Goal: Information Seeking & Learning: Check status

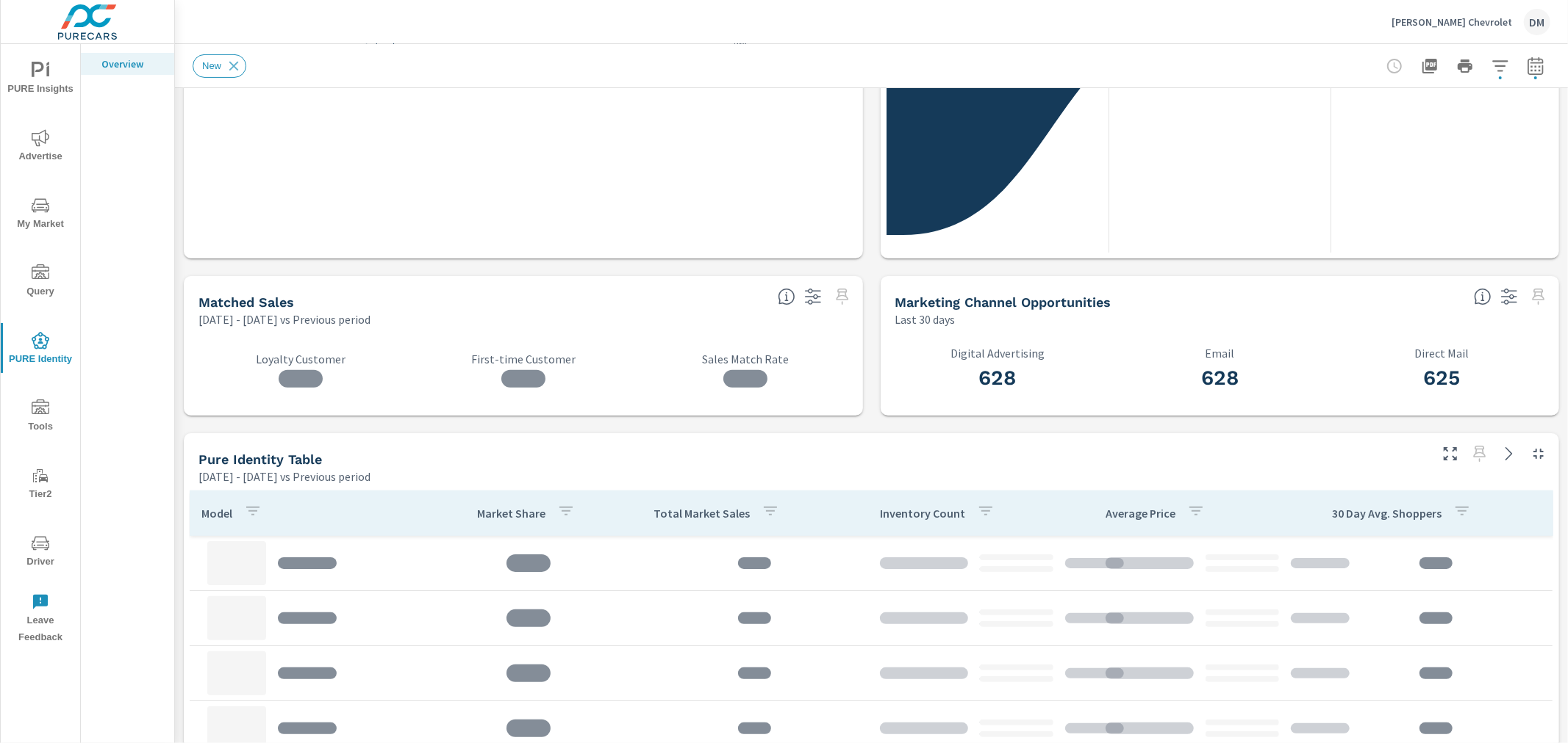
scroll to position [489, 0]
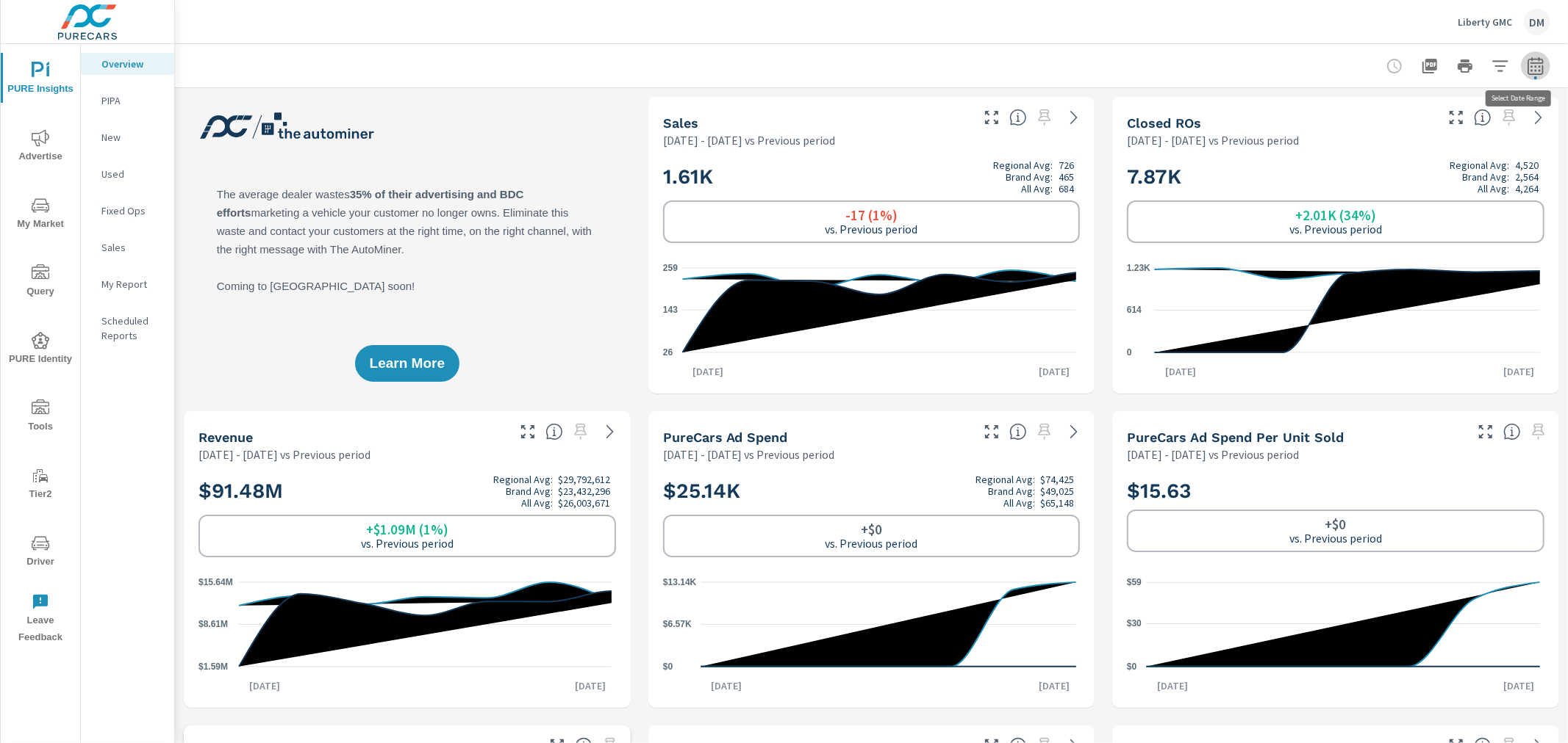
click at [1526, 72] on icon "button" at bounding box center [1534, 66] width 17 height 17
select select "Previous period"
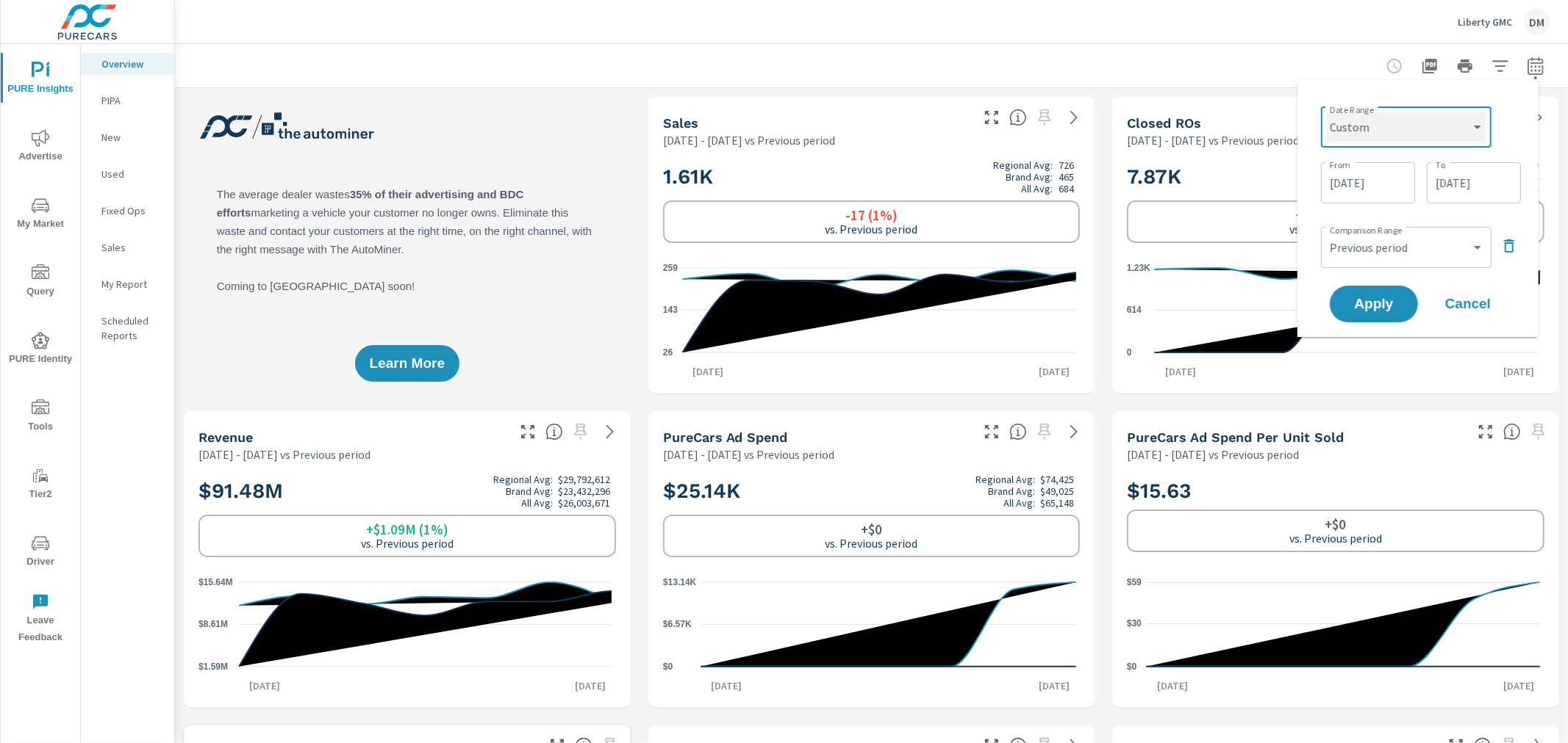
click at [1473, 123] on select "Custom [DATE] Last week Last 7 days Last 14 days Last 30 days Last 45 days Last…" at bounding box center [1406, 127] width 159 height 29
click at [1327, 112] on select "Custom [DATE] Last week Last 7 days Last 14 days Last 30 days Last 45 days Last…" at bounding box center [1406, 127] width 159 height 29
select select "Last 60 days"
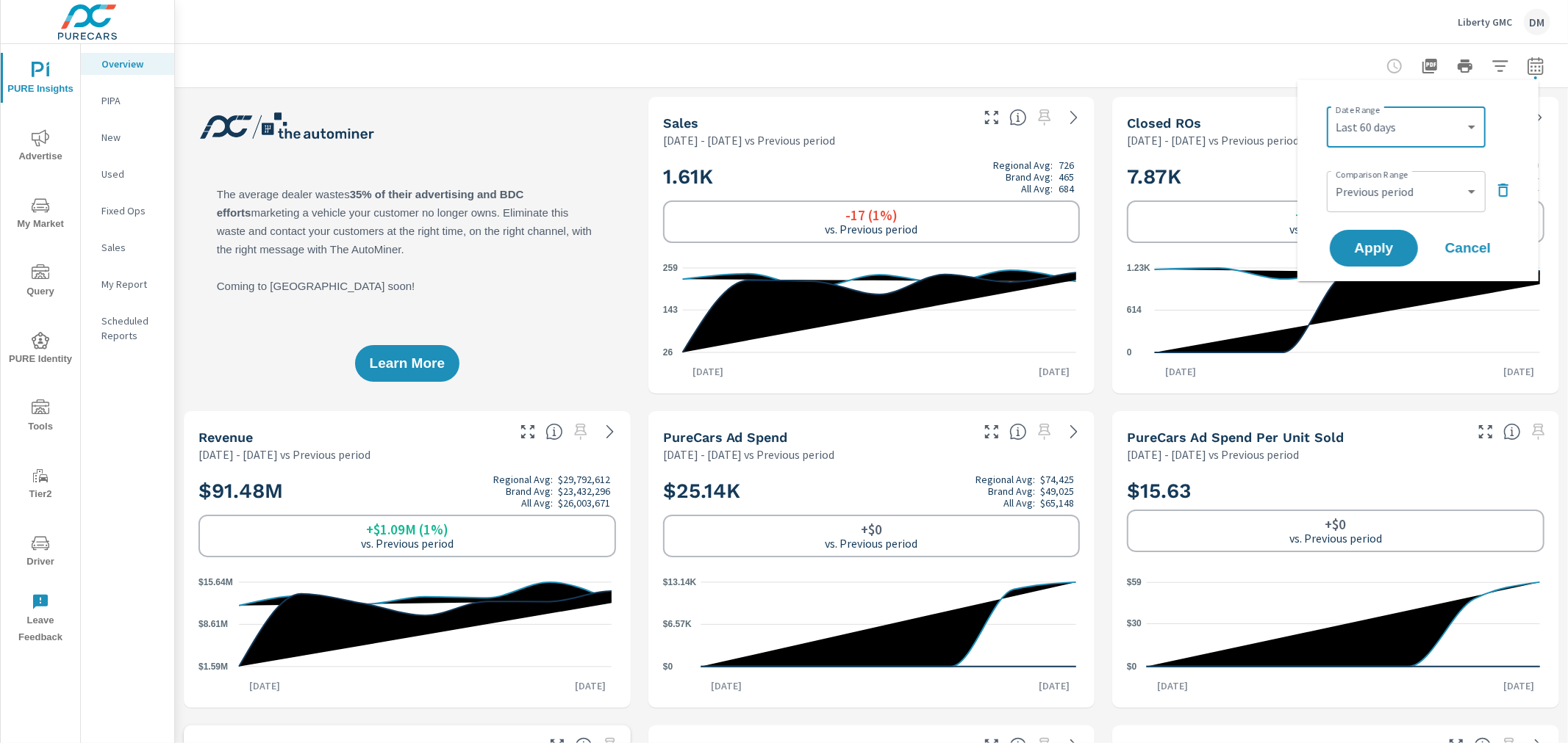
click at [1498, 188] on icon "button" at bounding box center [1502, 189] width 17 height 17
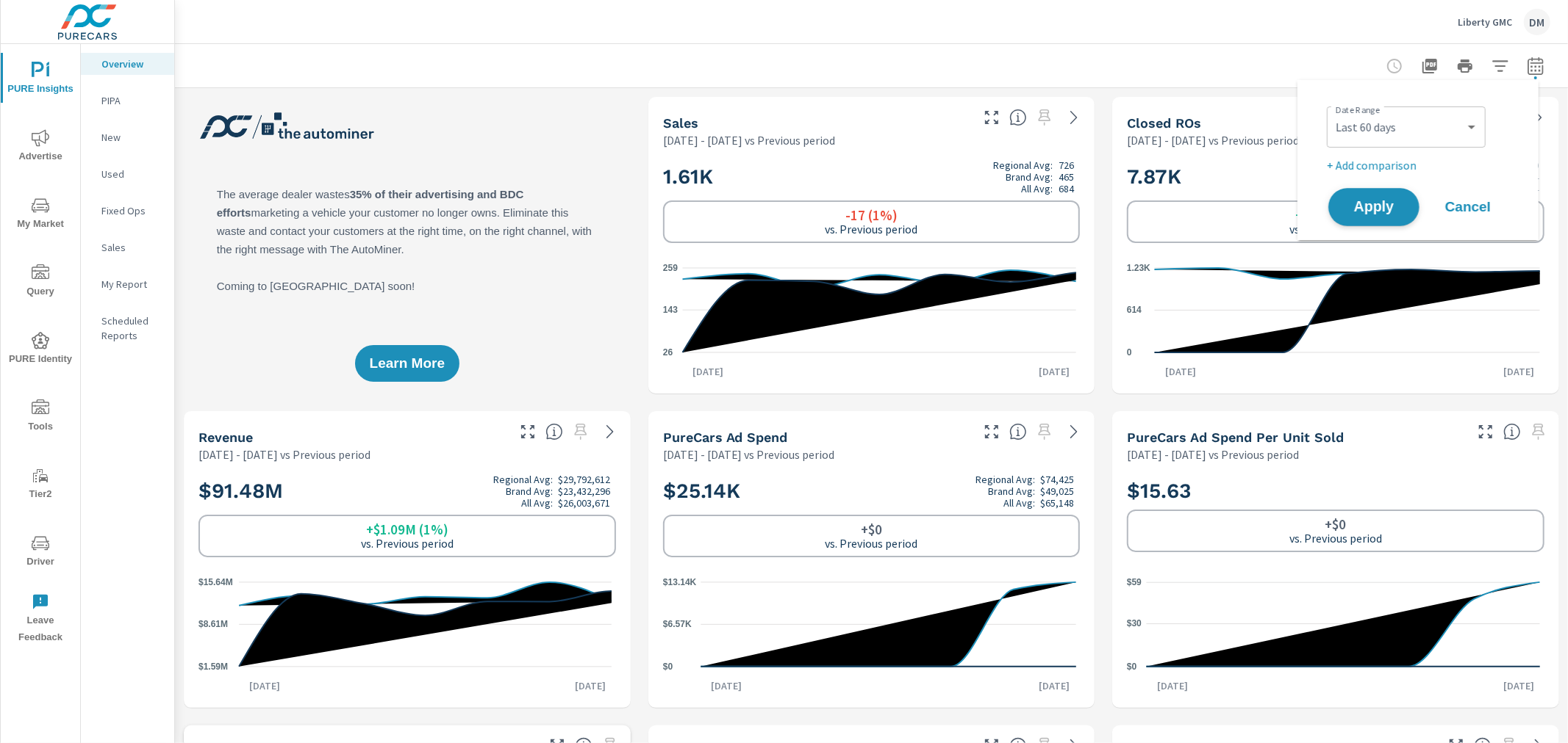
click at [1385, 215] on span "Apply" at bounding box center [1374, 207] width 60 height 14
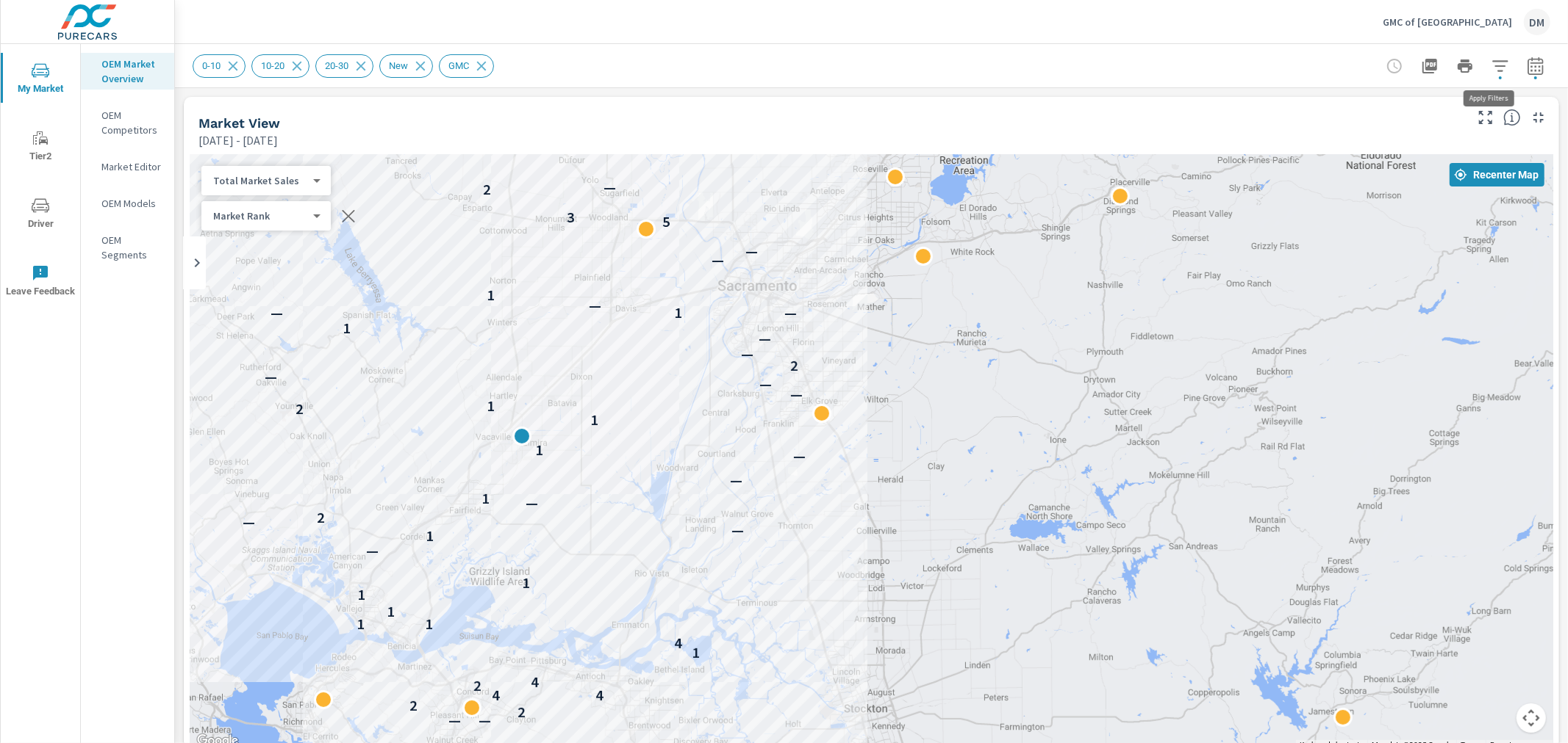
click at [1491, 71] on icon "button" at bounding box center [1500, 66] width 17 height 17
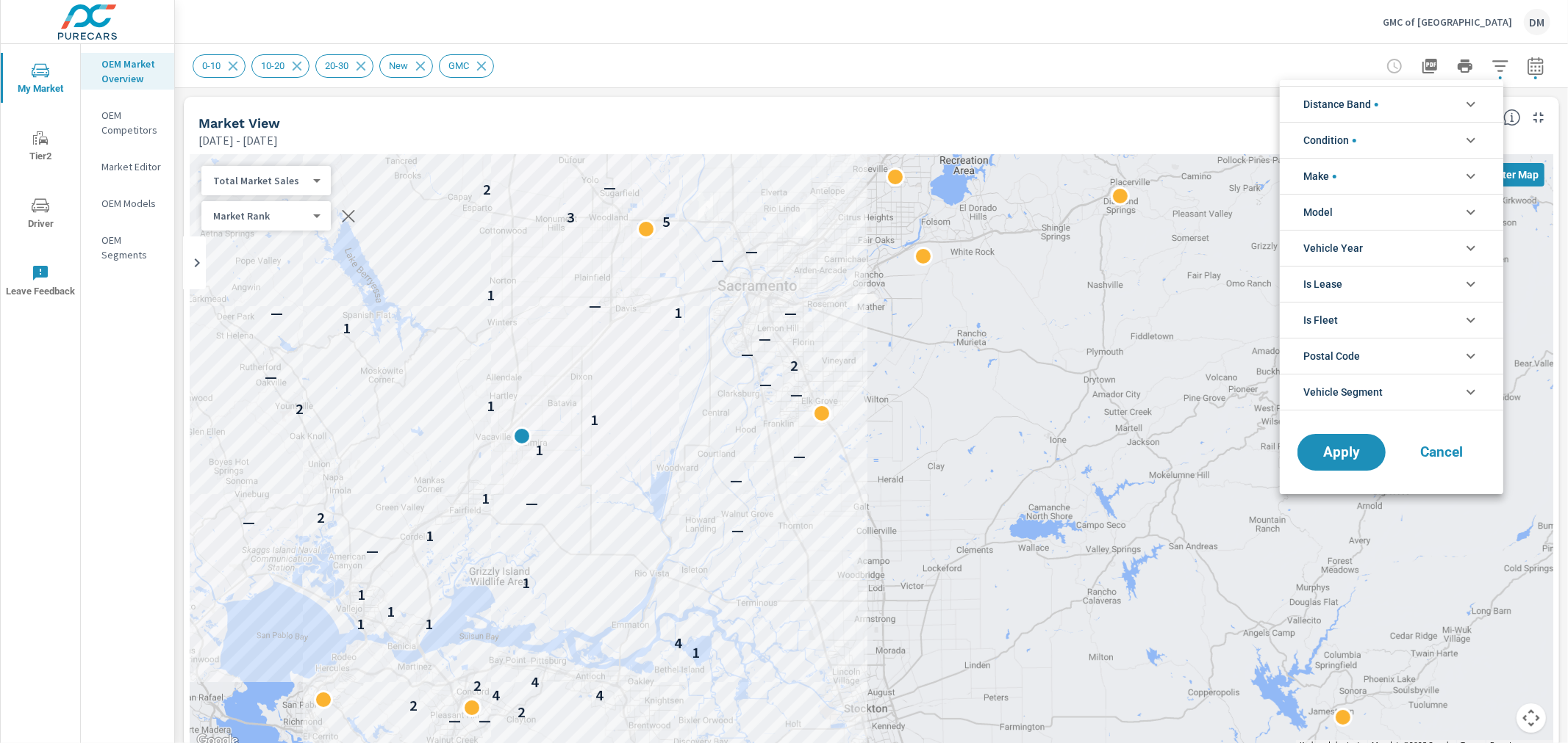
click at [1459, 133] on li "Condition" at bounding box center [1390, 140] width 223 height 36
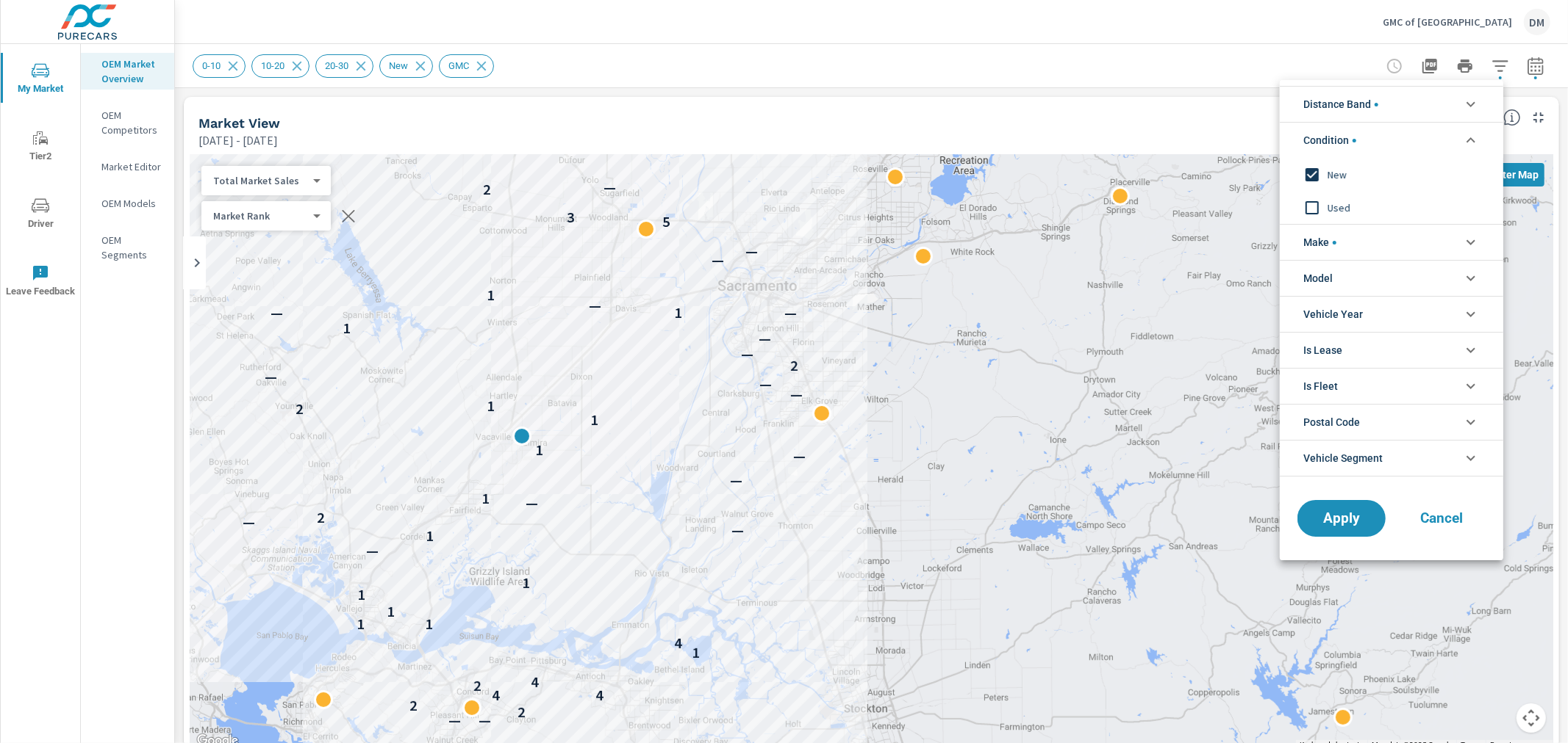
click at [1420, 237] on li "Make" at bounding box center [1390, 242] width 223 height 36
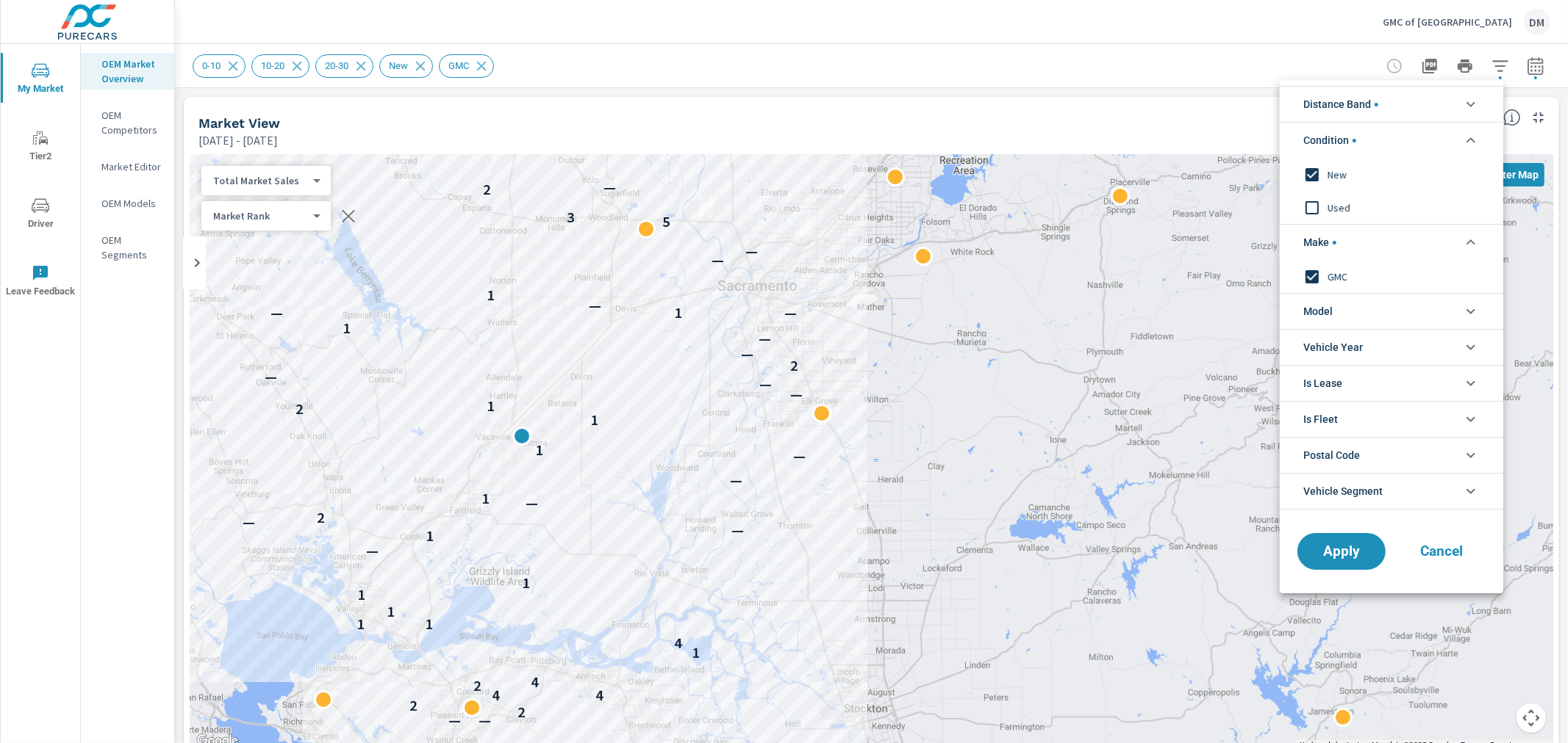
click at [1185, 64] on div at bounding box center [784, 372] width 1568 height 743
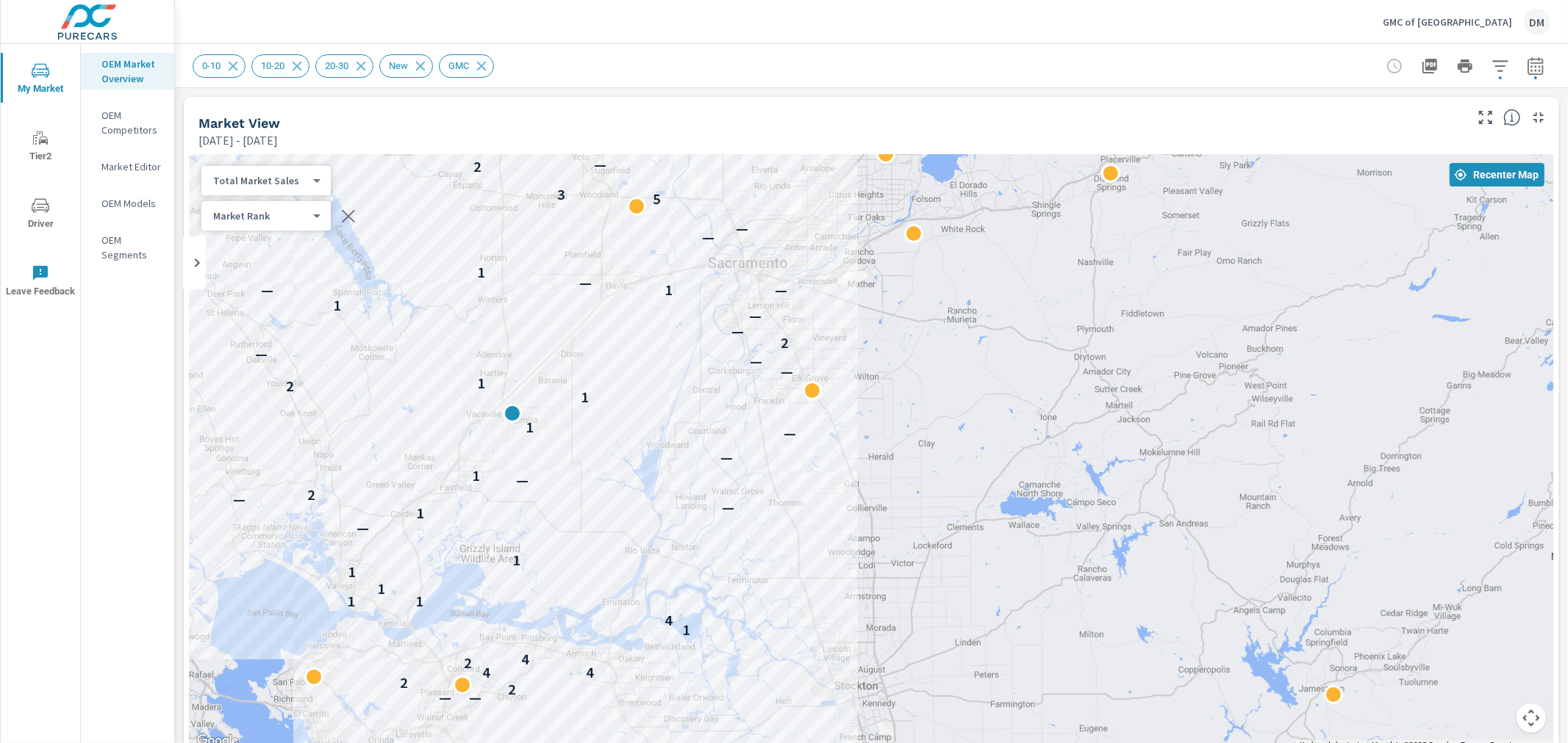
drag, startPoint x: 958, startPoint y: 468, endPoint x: 951, endPoint y: 458, distance: 12.2
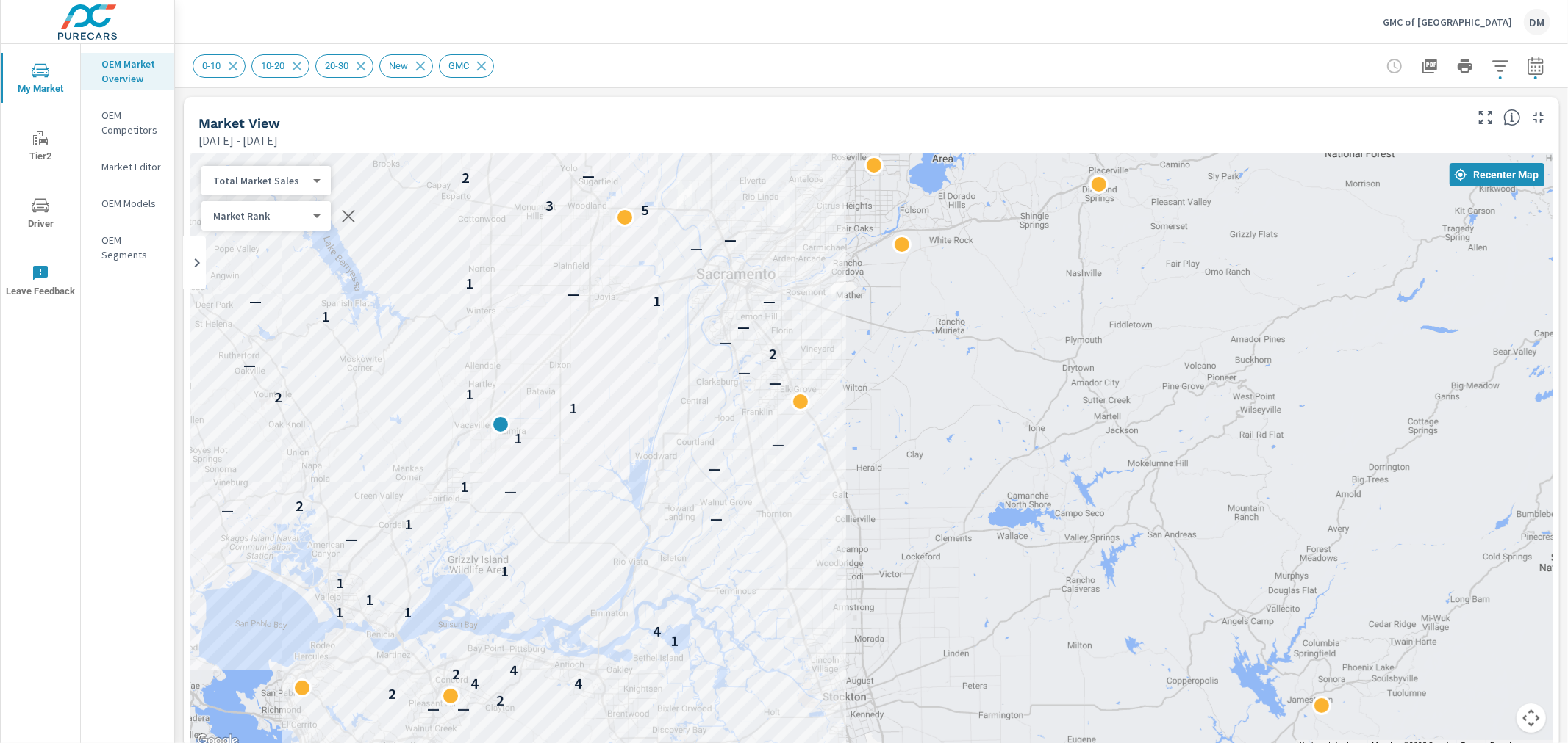
drag, startPoint x: 948, startPoint y: 629, endPoint x: 938, endPoint y: 640, distance: 14.9
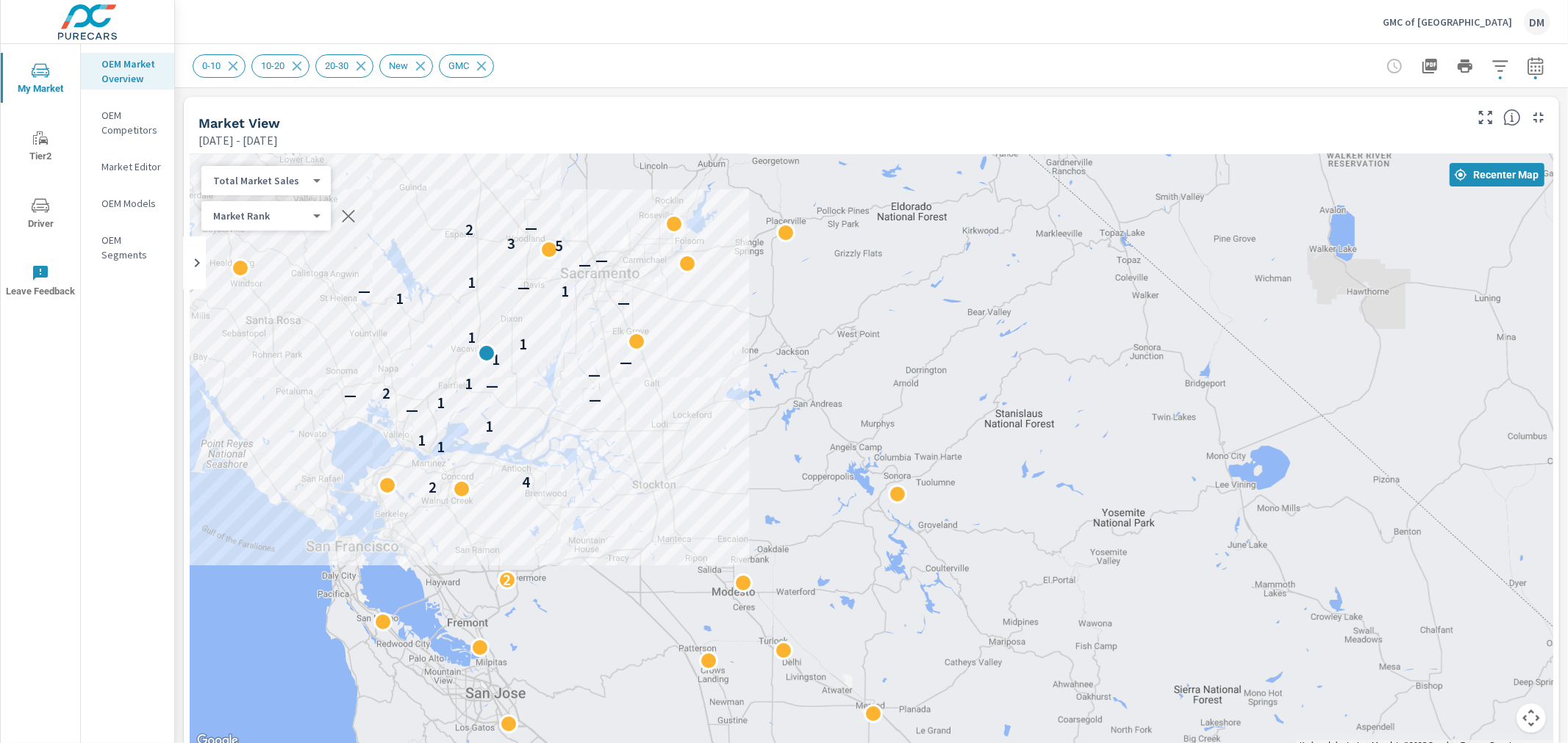
drag, startPoint x: 951, startPoint y: 618, endPoint x: 694, endPoint y: 432, distance: 317.2
click at [694, 432] on div "2 2 4 1 1 1 — 1 — — 2 — 1 — — 1 1 1 — 1 1 — — 1 — — 5 3 2 —" at bounding box center [1329, 676] width 1411 height 793
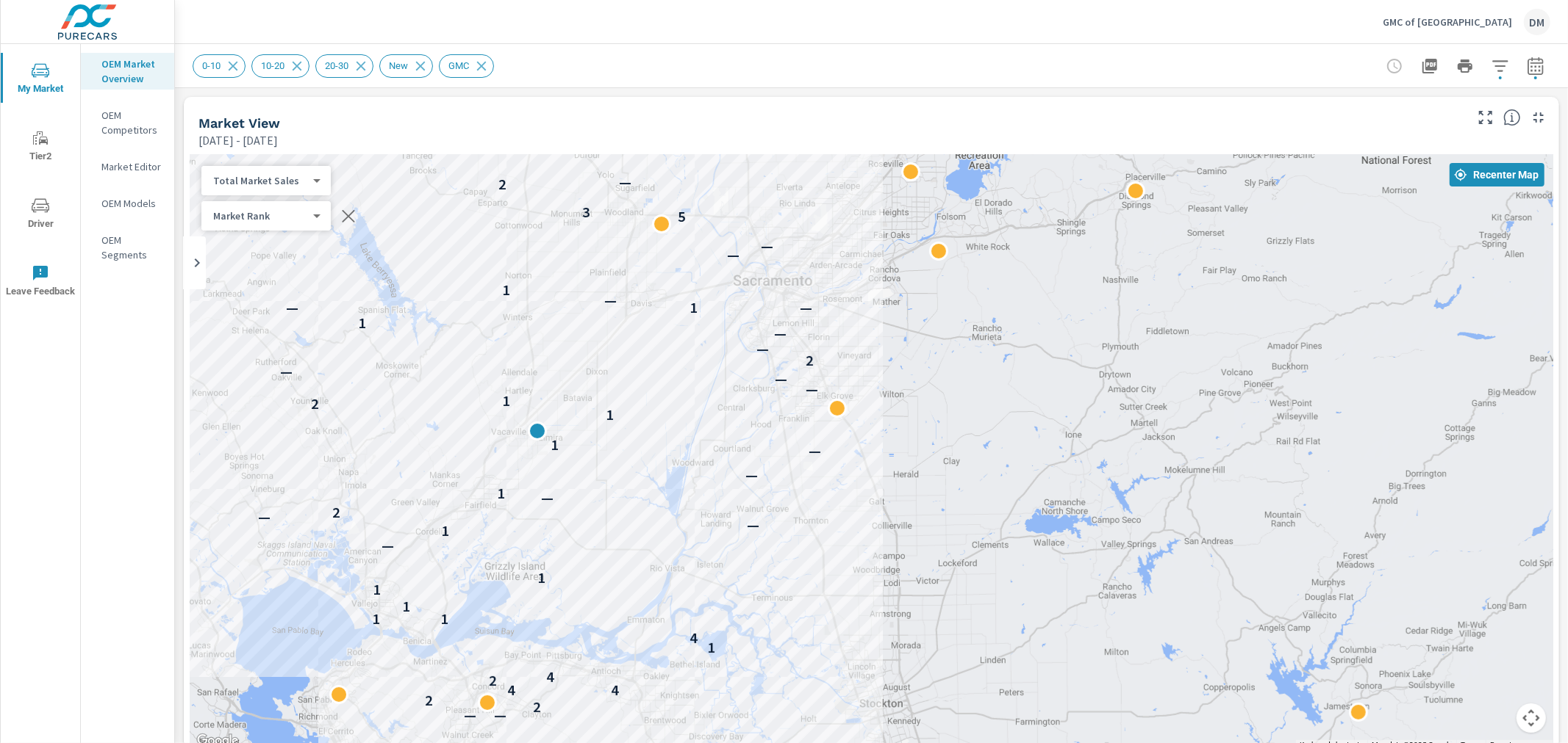
drag, startPoint x: 633, startPoint y: 420, endPoint x: 916, endPoint y: 585, distance: 327.6
click at [916, 585] on div "2 — — 2 2 4 4 2 4 1 4 1 1 1 1 1 — 1 — — 2 — 1 — — 1 1 2 1 — — — 2 — — 1 1 — — —…" at bounding box center [871, 452] width 1363 height 596
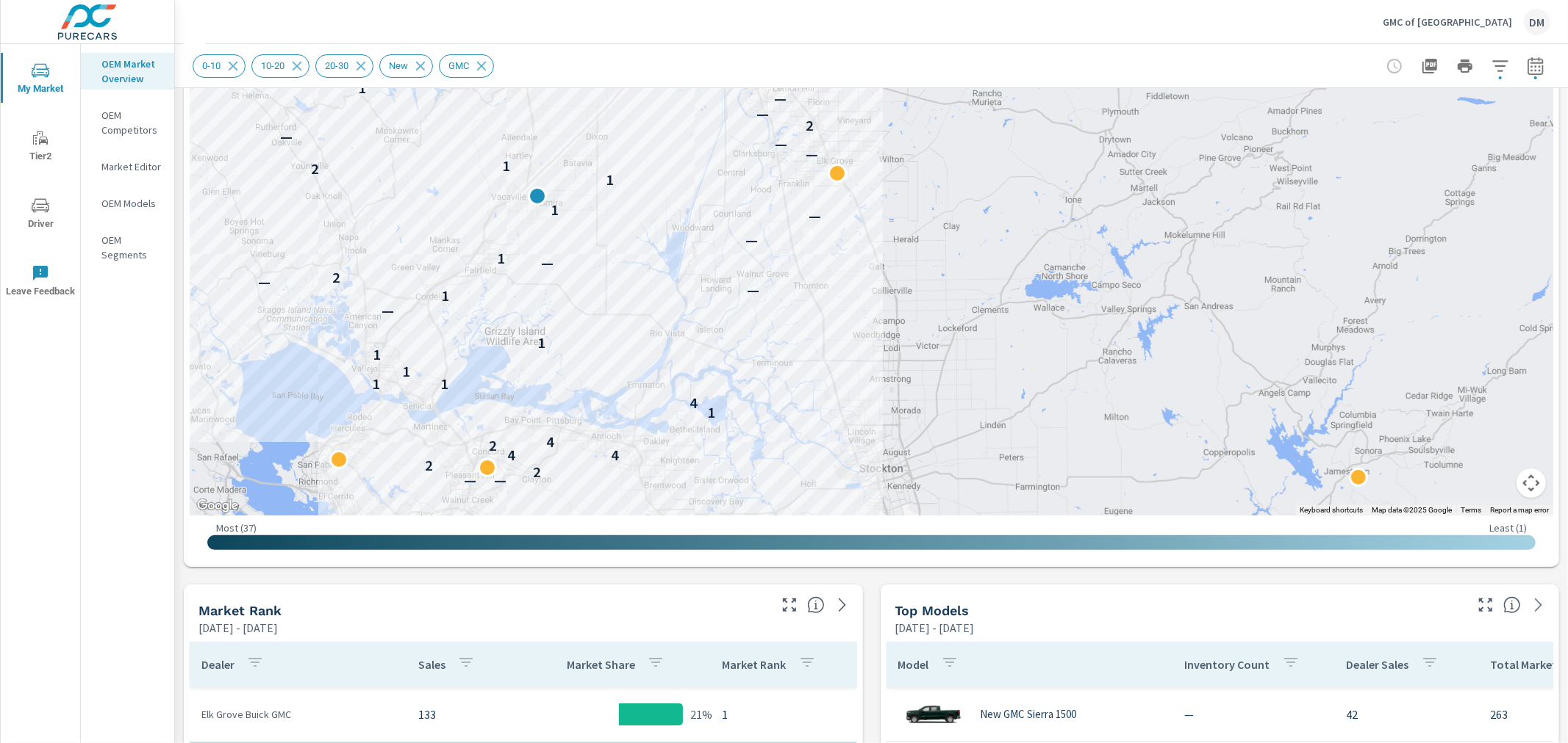
scroll to position [53, 0]
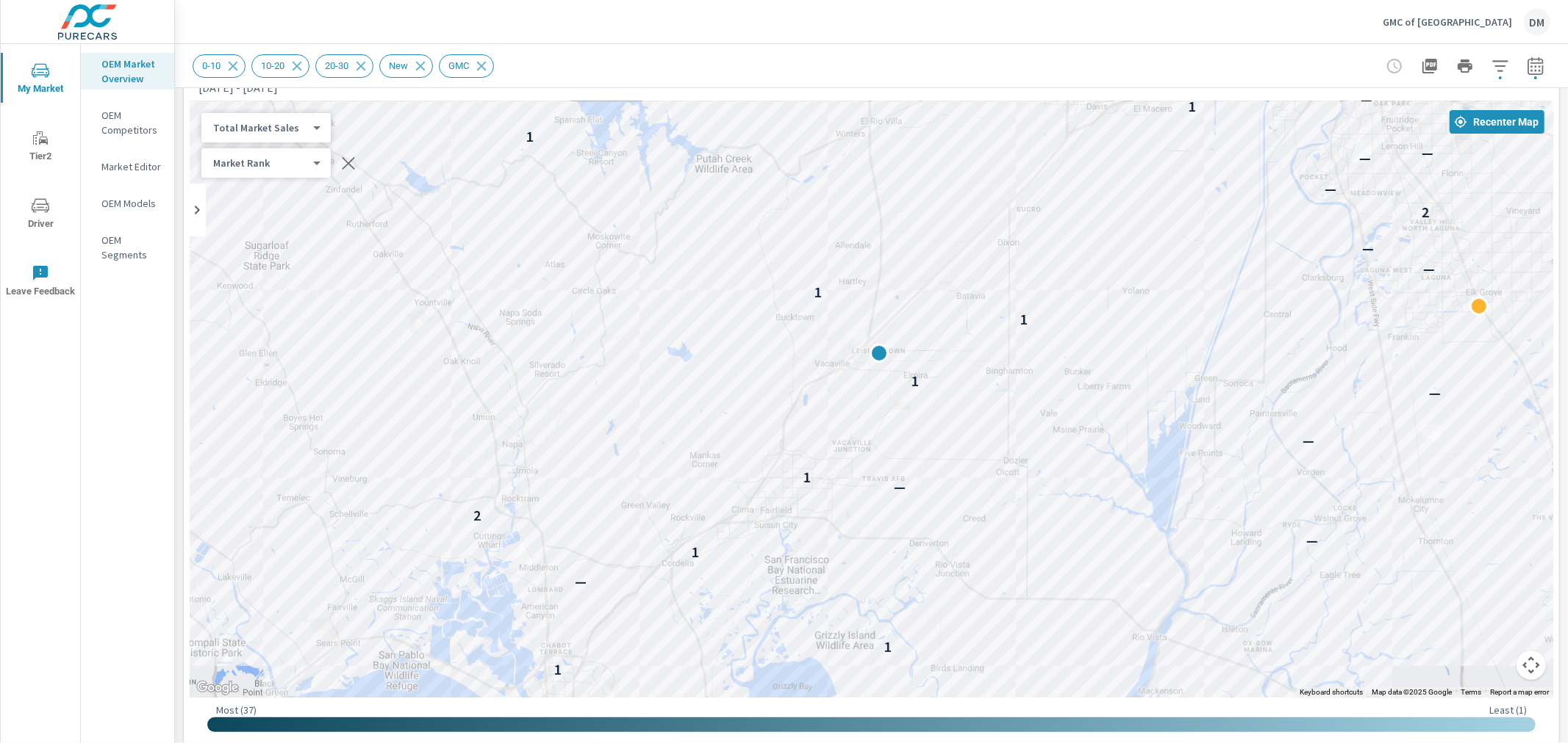
drag, startPoint x: 560, startPoint y: 429, endPoint x: 1221, endPoint y: 516, distance: 666.7
click at [1240, 565] on div "— — 2 2 4 4 2 4 2 — 1 4 1 1 1 1 1 — 1 — 2 — 1 — — 1 1 1 — — 2 — — — 1 1 — — 1 —…" at bounding box center [871, 399] width 1363 height 596
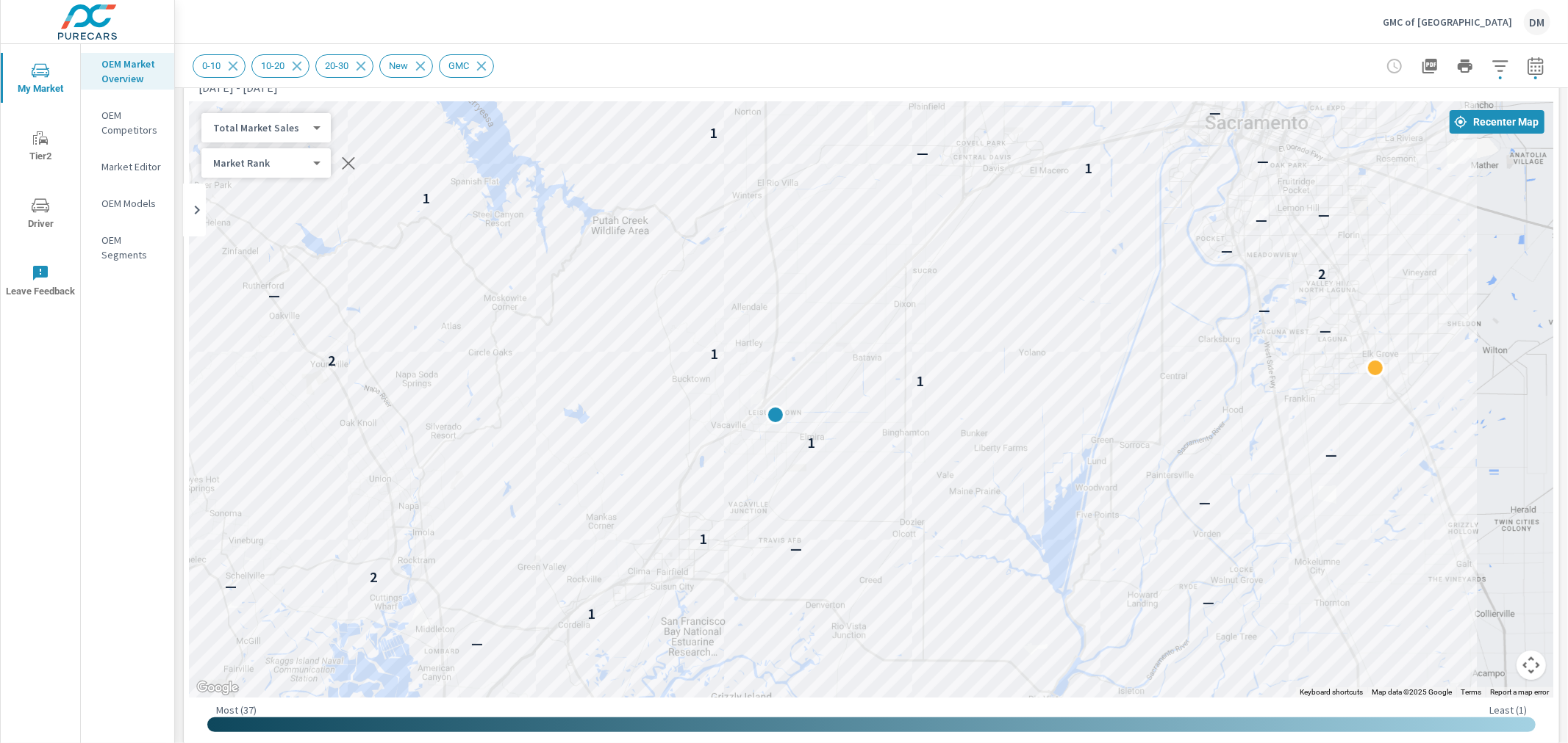
drag, startPoint x: 1325, startPoint y: 542, endPoint x: 1337, endPoint y: 661, distance: 119.6
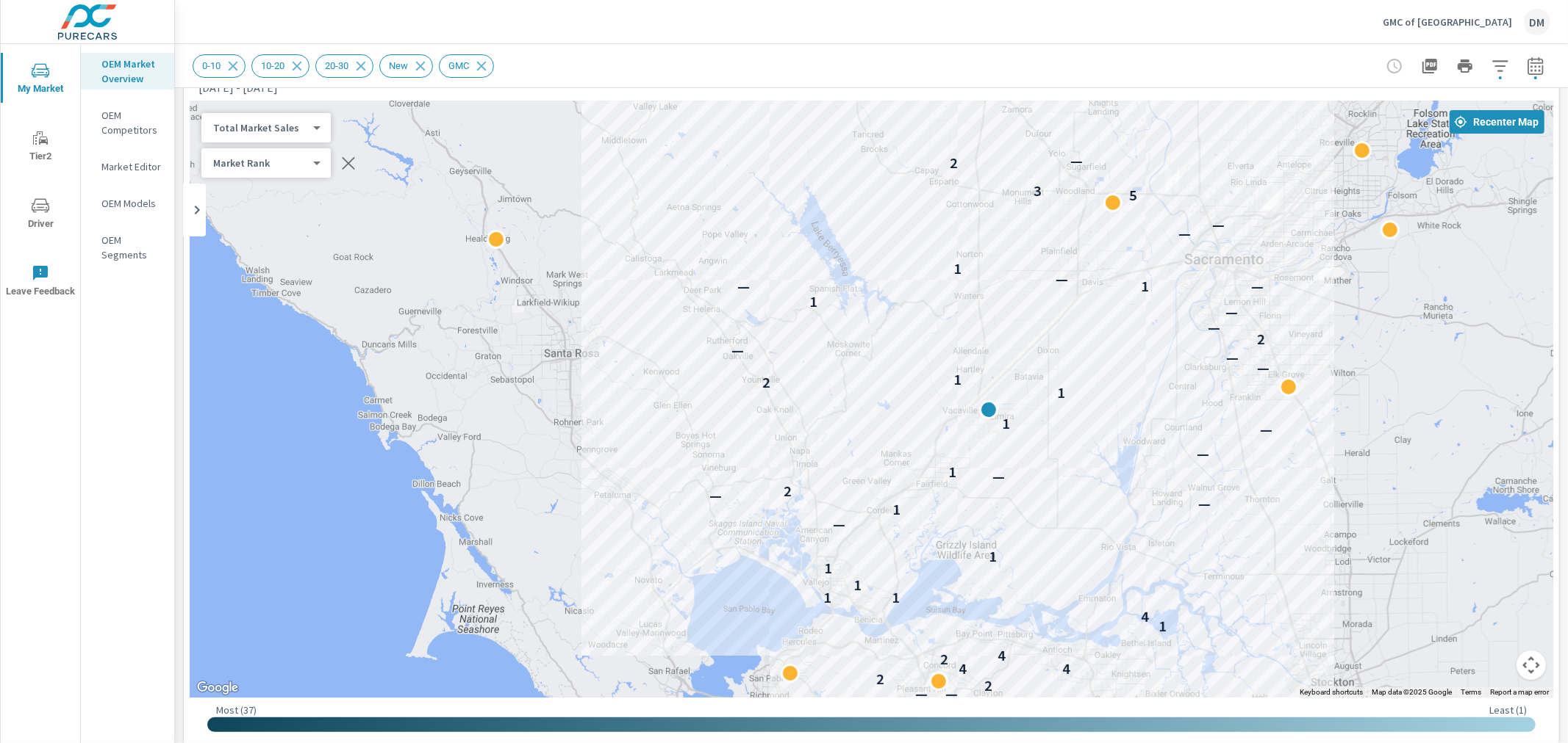
drag, startPoint x: 1391, startPoint y: 641, endPoint x: 1321, endPoint y: 531, distance: 130.4
click at [1321, 531] on div "2 — — 2 2 4 4 2 4 1 4 1 1 1 1 1 — 1 — — 2 — 1 — — 1 1 2 1 — — — 2 — — 1 1 — — —…" at bounding box center [1511, 687] width 1411 height 793
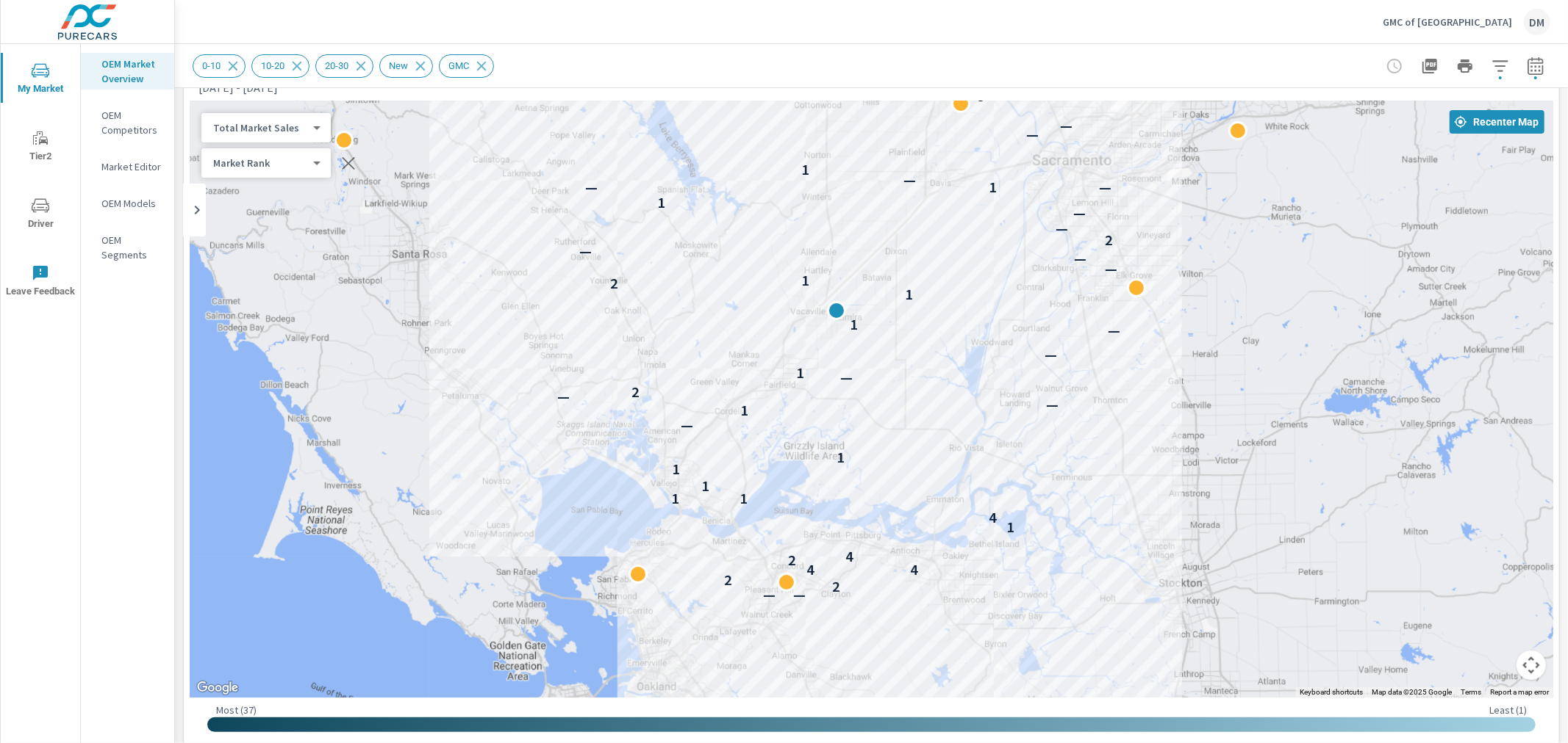
drag, startPoint x: 1104, startPoint y: 640, endPoint x: 1007, endPoint y: 525, distance: 150.4
click at [1007, 525] on div "1" at bounding box center [1009, 527] width 19 height 19
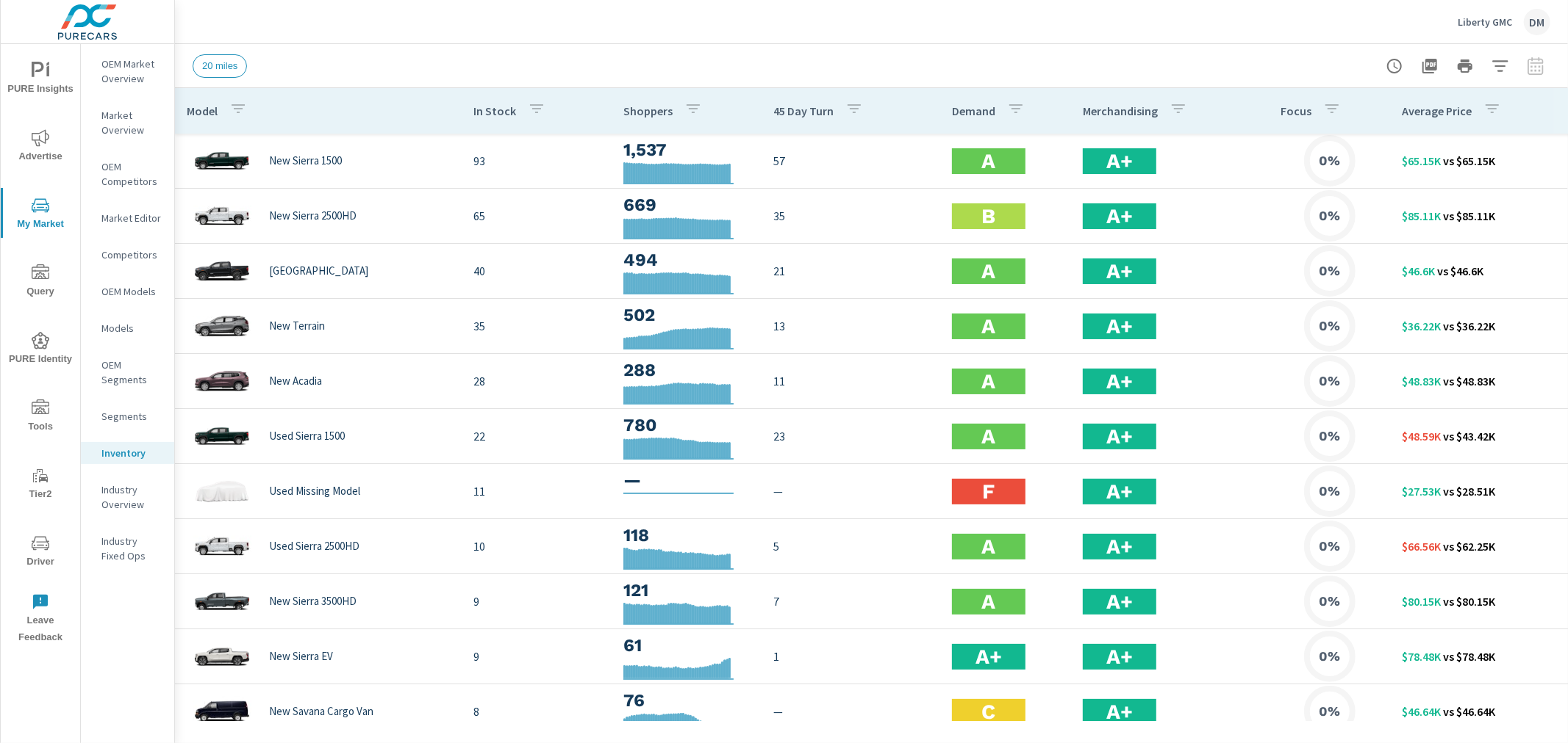
click at [47, 144] on icon "nav menu" at bounding box center [40, 137] width 17 height 17
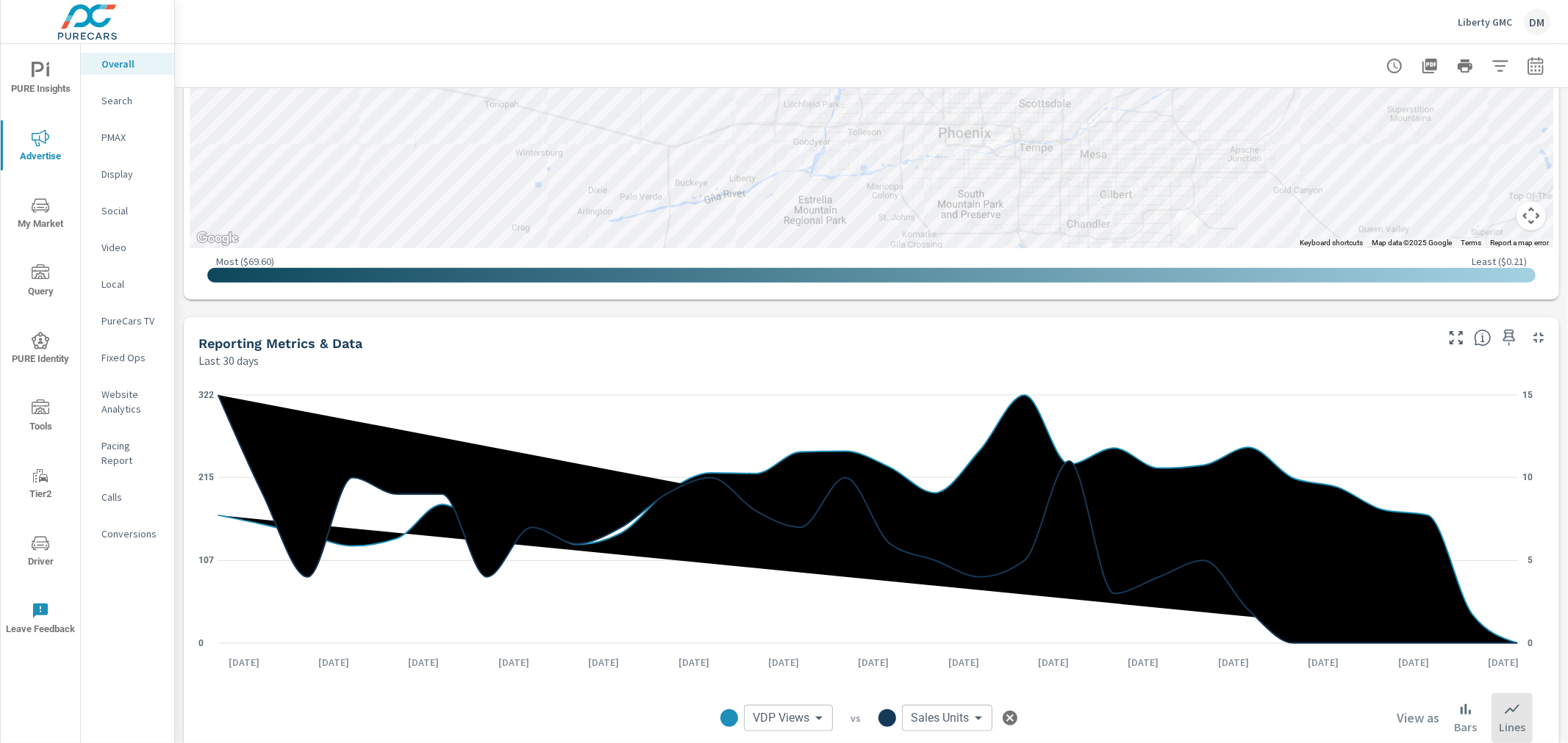
scroll to position [861, 0]
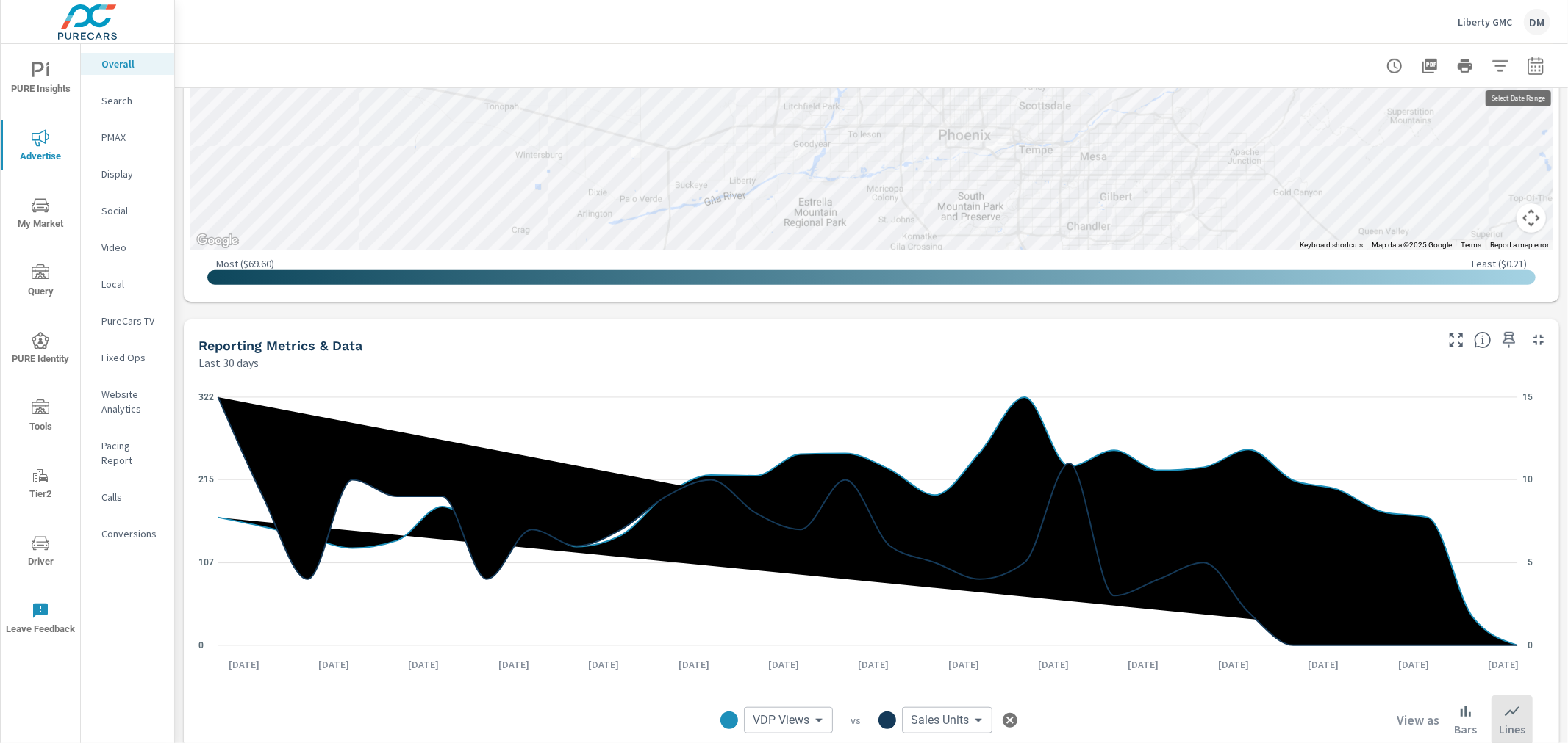
click at [1526, 67] on icon "button" at bounding box center [1534, 66] width 17 height 17
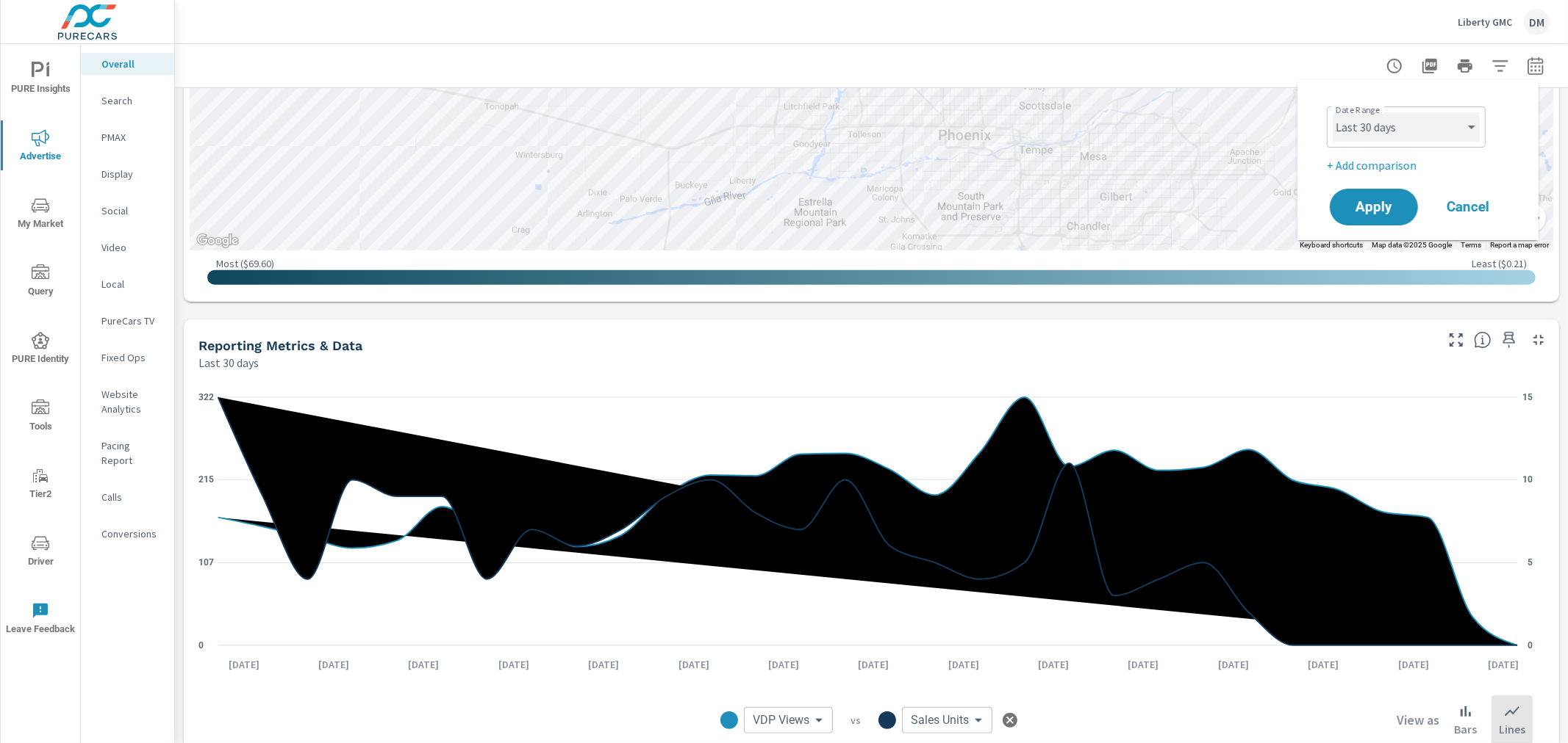
click at [1414, 134] on select "Custom [DATE] Last week Last 7 days Last 14 days Last 30 days Last 45 days Last…" at bounding box center [1406, 127] width 147 height 29
click at [1333, 112] on select "Custom [DATE] Last week Last 7 days Last 14 days Last 30 days Last 45 days Last…" at bounding box center [1406, 127] width 147 height 29
select select "Last month"
click at [1353, 207] on span "Apply" at bounding box center [1374, 207] width 60 height 14
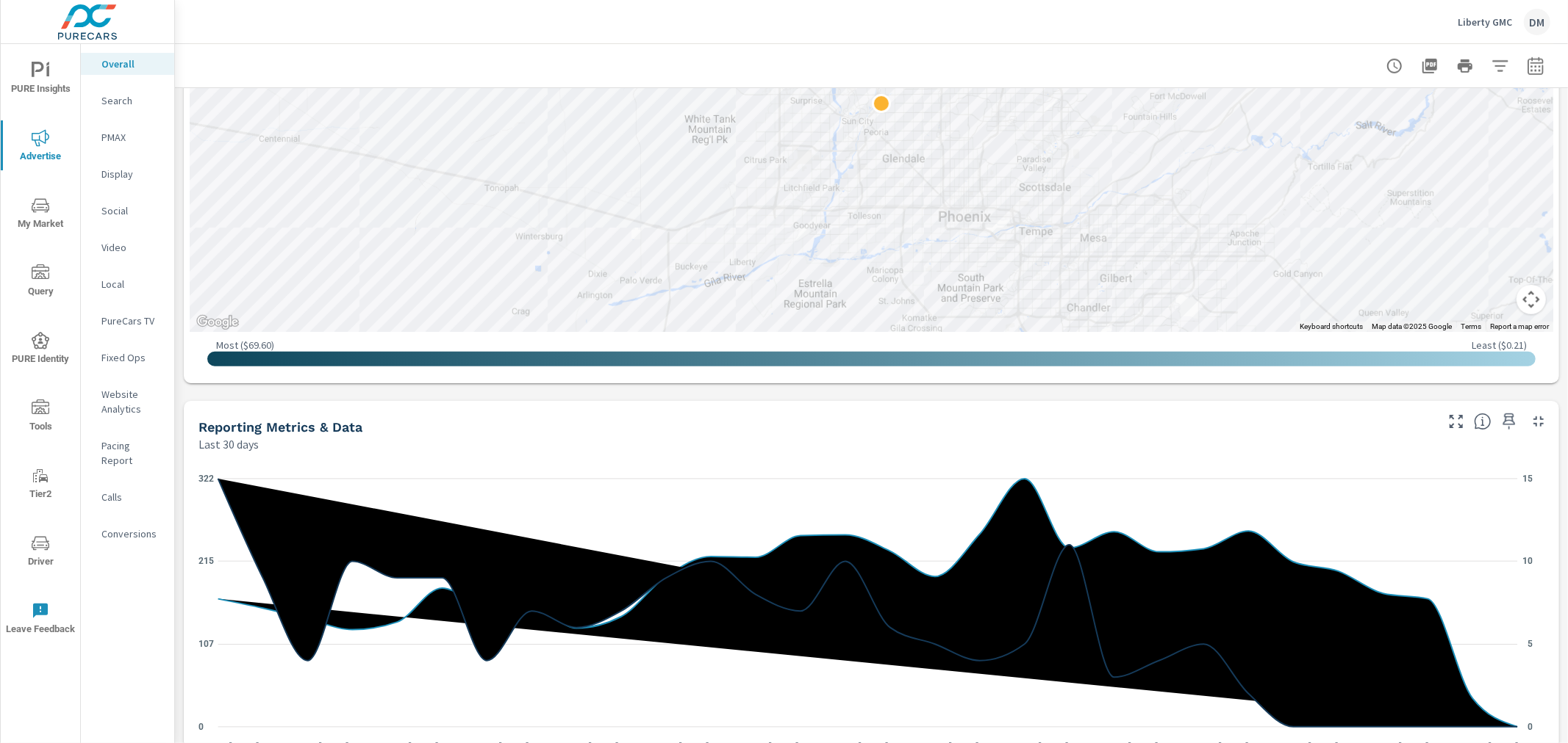
scroll to position [877, 0]
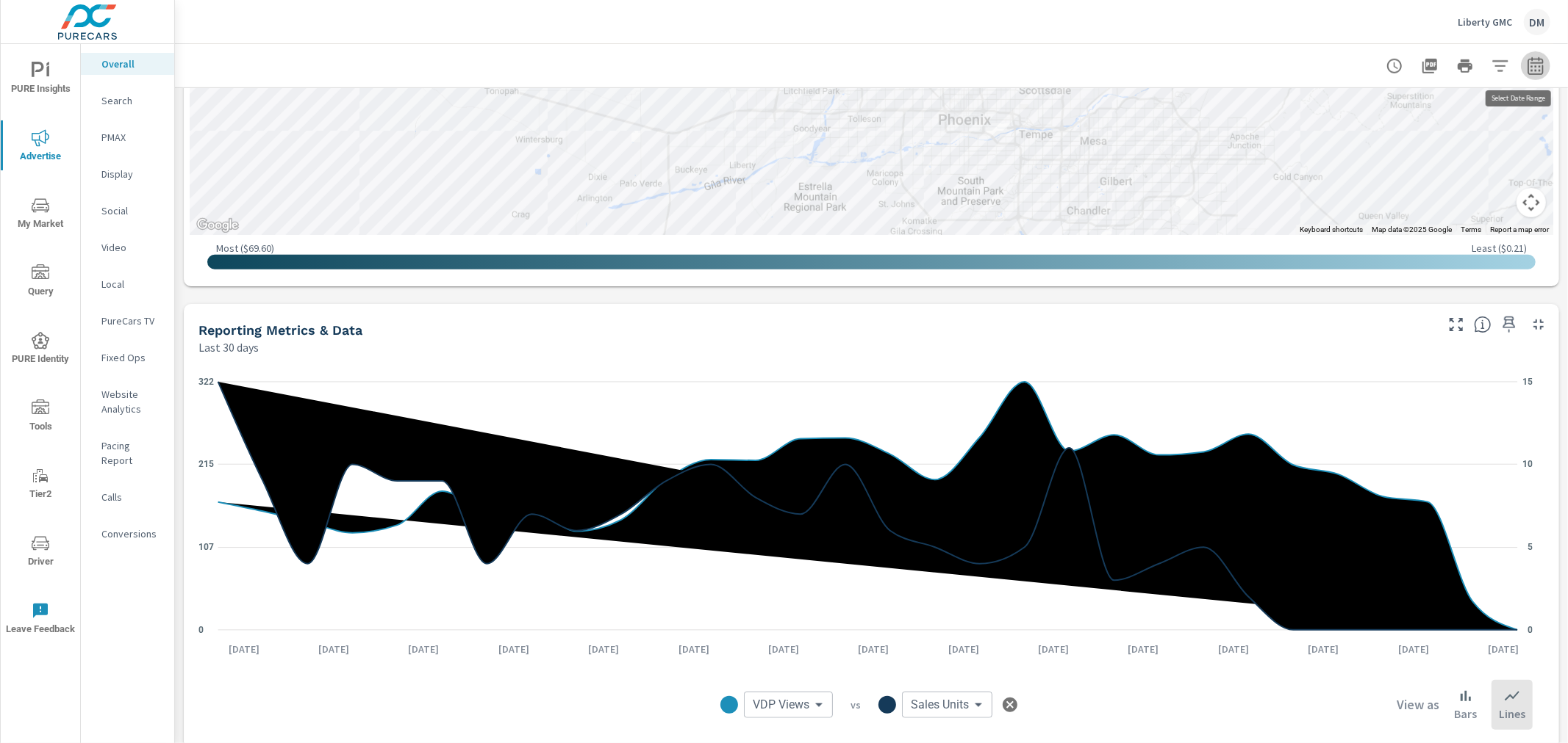
click at [1526, 63] on icon "button" at bounding box center [1534, 66] width 17 height 17
select select "Last 30 days"
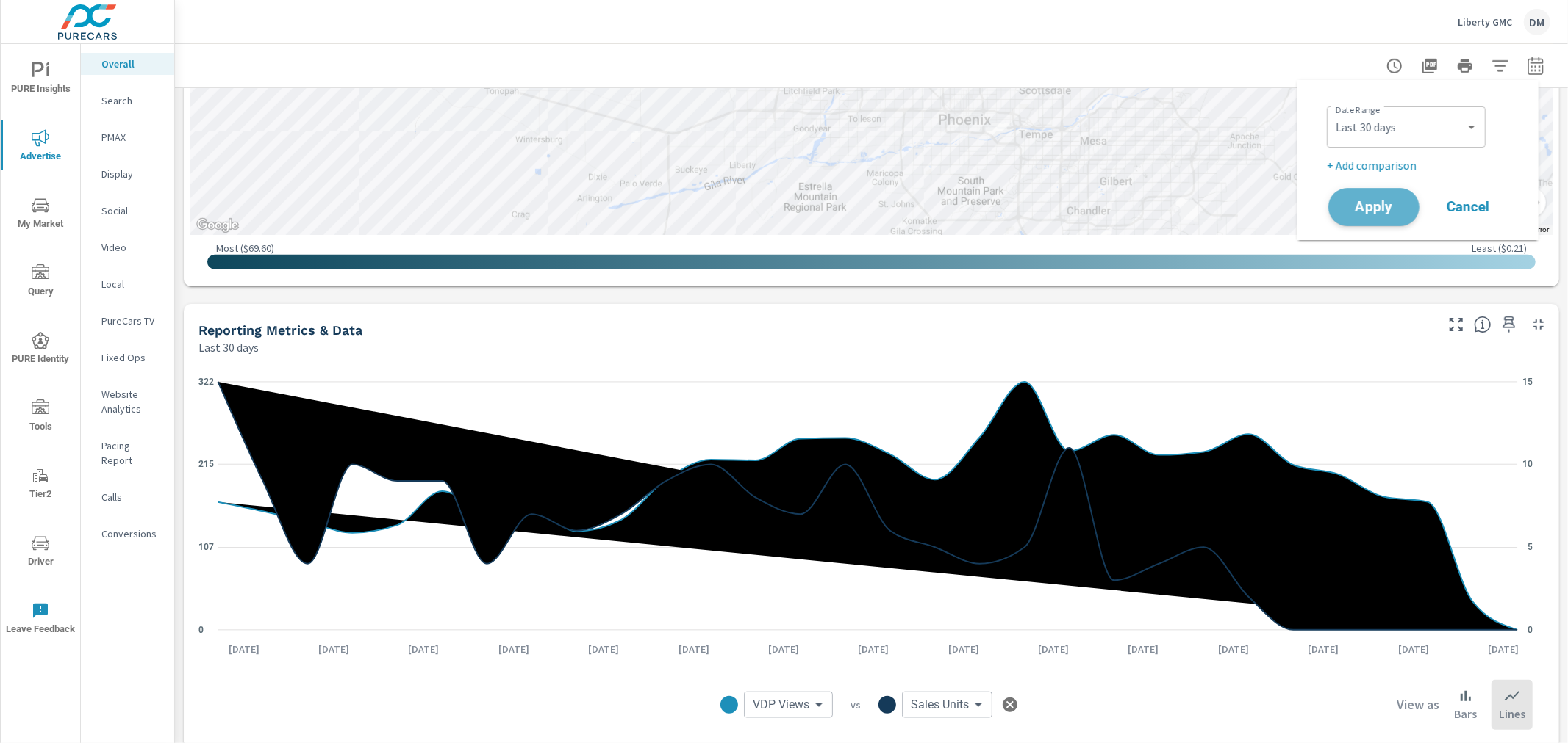
click at [1389, 207] on span "Apply" at bounding box center [1374, 207] width 60 height 14
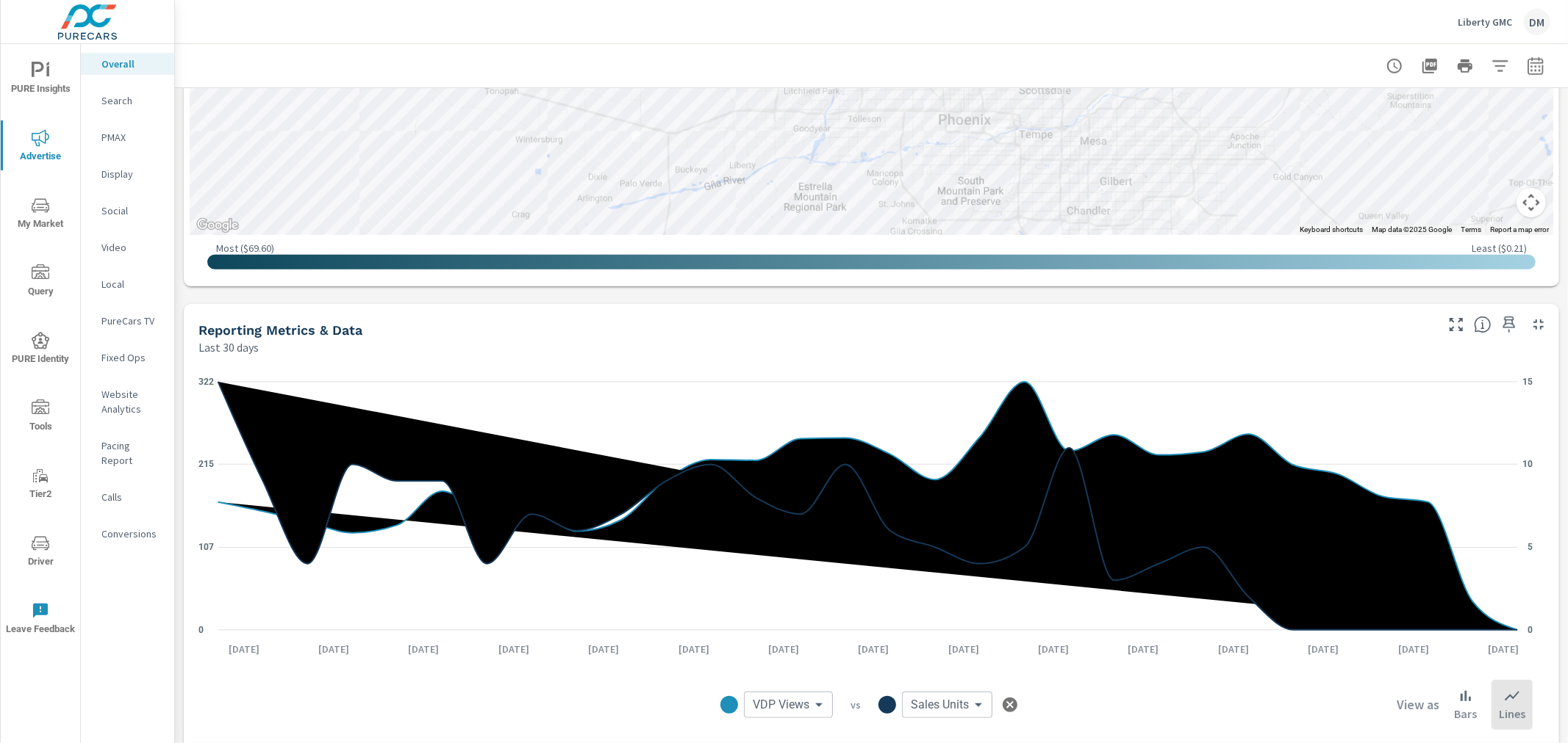
click at [1526, 67] on icon "button" at bounding box center [1534, 66] width 17 height 17
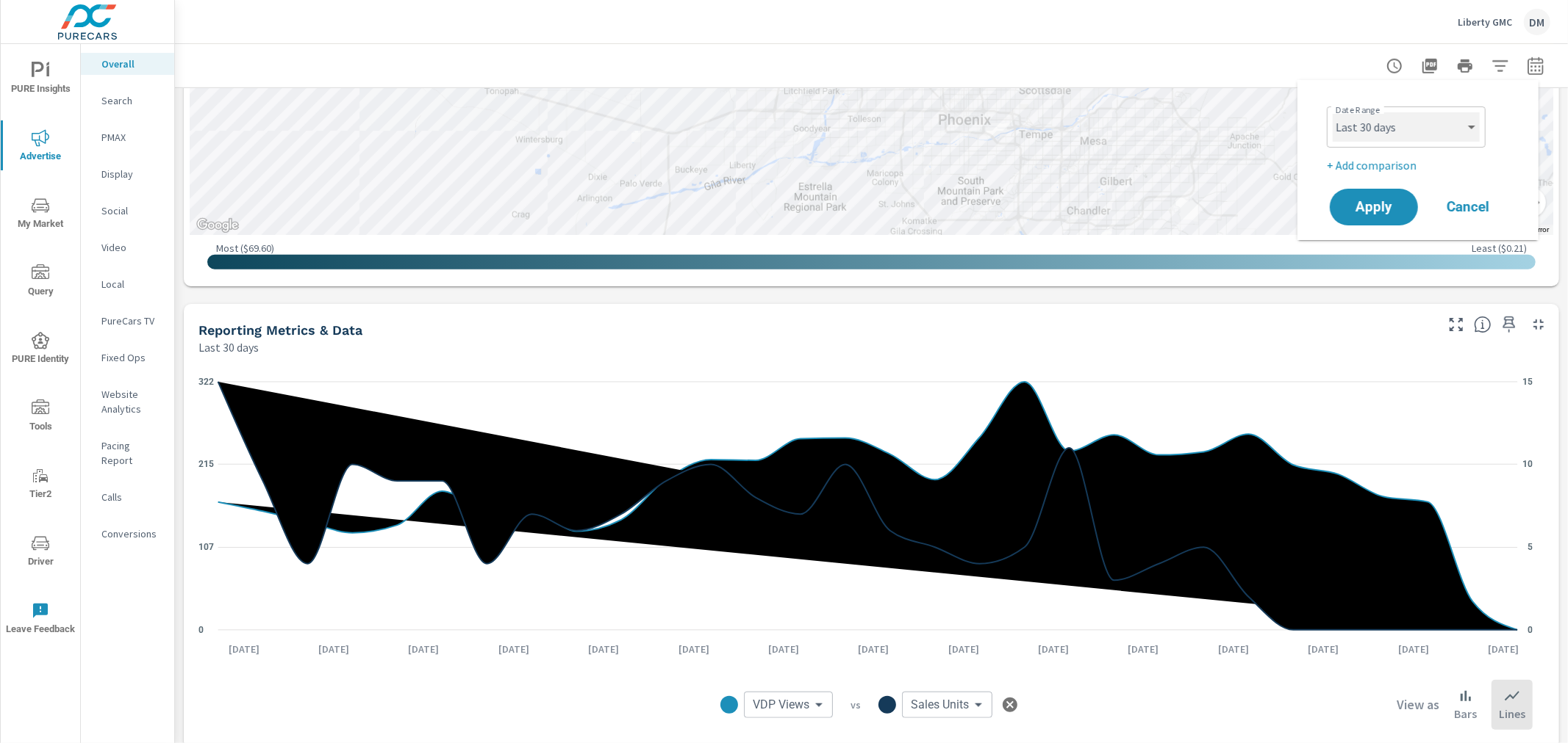
click at [1413, 133] on select "Custom [DATE] Last week Last 7 days Last 14 days Last 30 days Last 45 days Last…" at bounding box center [1406, 127] width 147 height 29
click at [1333, 112] on select "Custom [DATE] Last week Last 7 days Last 14 days Last 30 days Last 45 days Last…" at bounding box center [1406, 127] width 147 height 29
select select "Last month"
click at [1378, 200] on span "Apply" at bounding box center [1374, 207] width 60 height 14
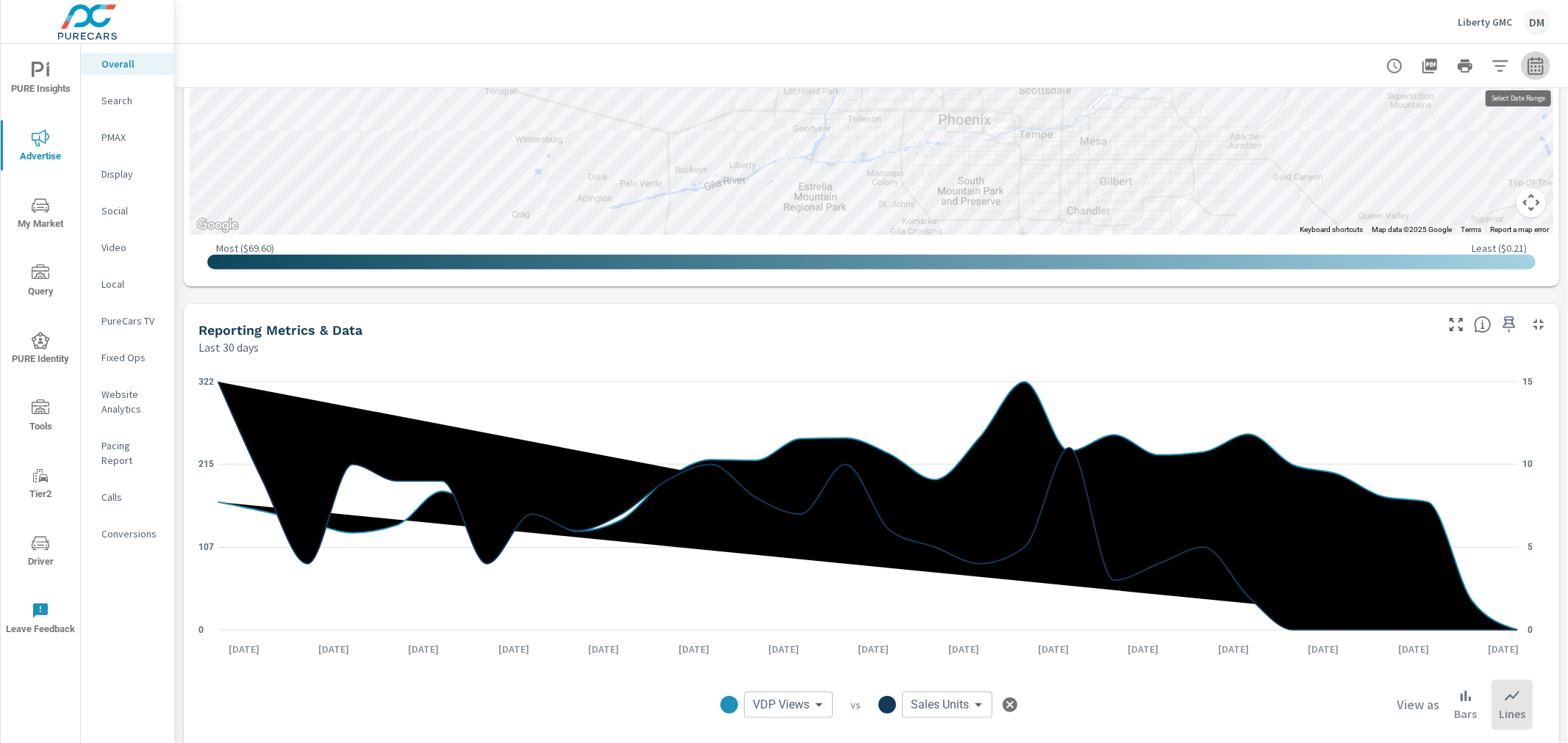
click at [1526, 71] on icon "button" at bounding box center [1534, 66] width 17 height 17
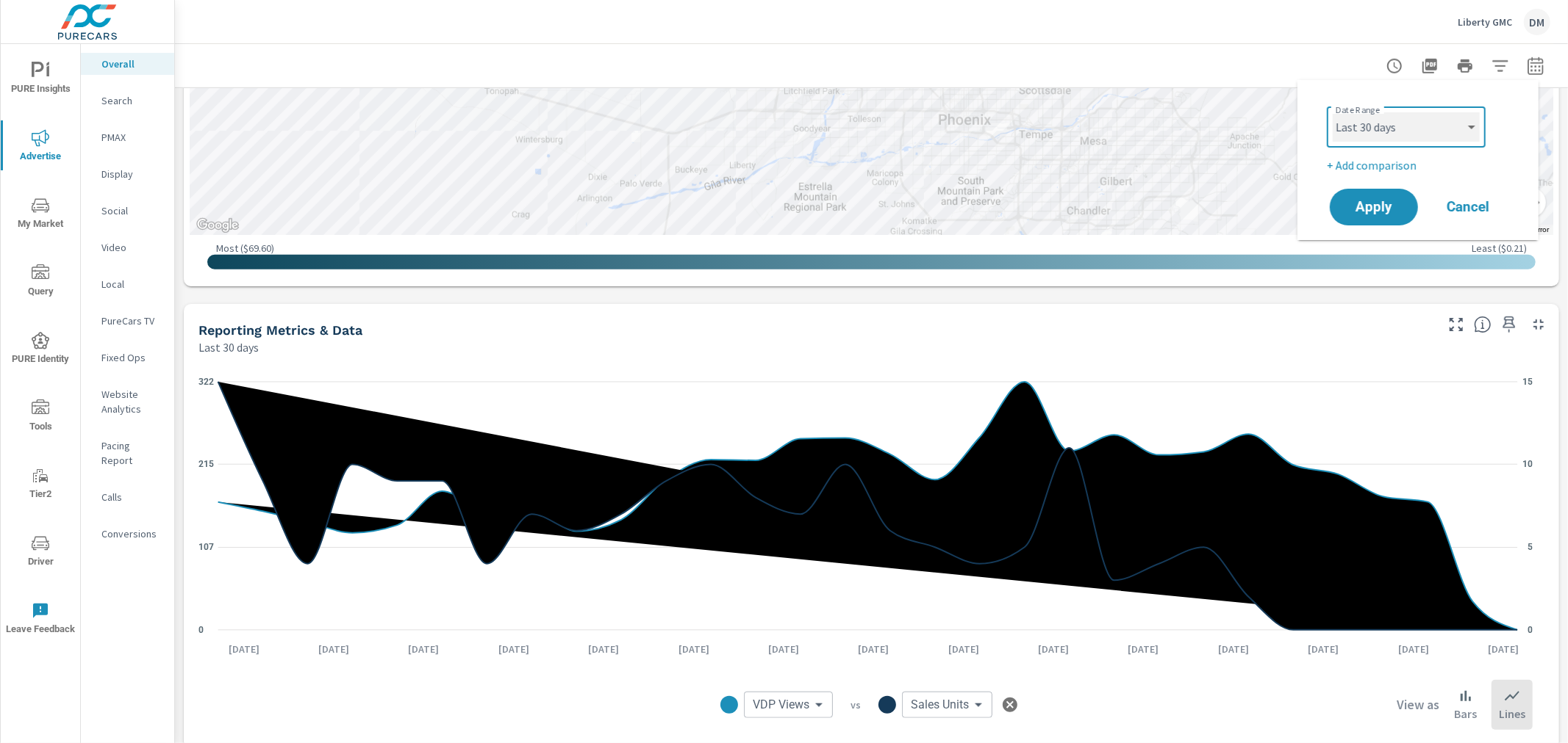
drag, startPoint x: 1405, startPoint y: 124, endPoint x: 1401, endPoint y: 133, distance: 9.8
click at [1405, 124] on select "Custom [DATE] Last week Last 7 days Last 14 days Last 30 days Last 45 days Last…" at bounding box center [1406, 127] width 147 height 29
click at [1333, 112] on select "Custom [DATE] Last week Last 7 days Last 14 days Last 30 days Last 45 days Last…" at bounding box center [1406, 127] width 147 height 29
select select "custom"
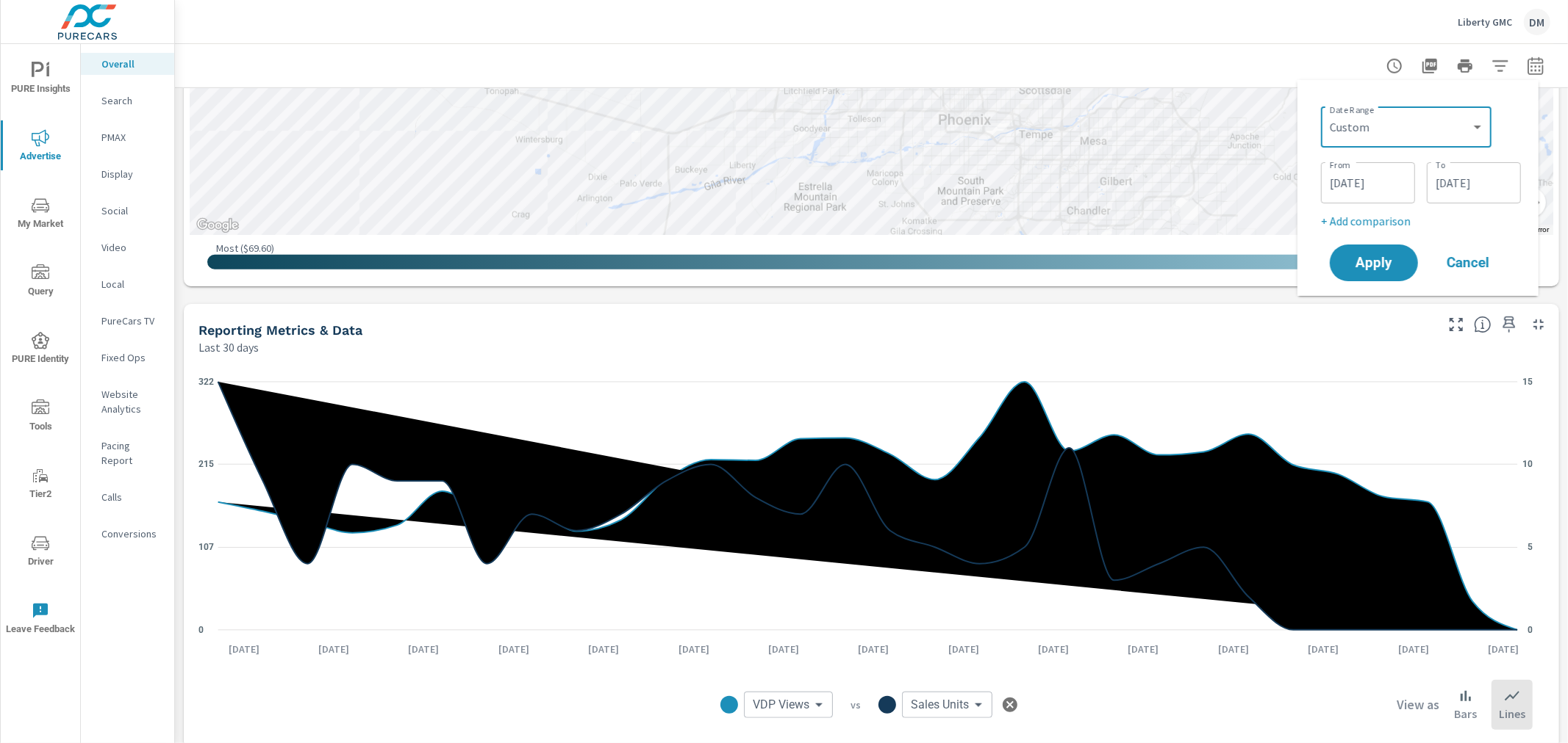
click at [1380, 184] on input "[DATE]" at bounding box center [1368, 183] width 82 height 29
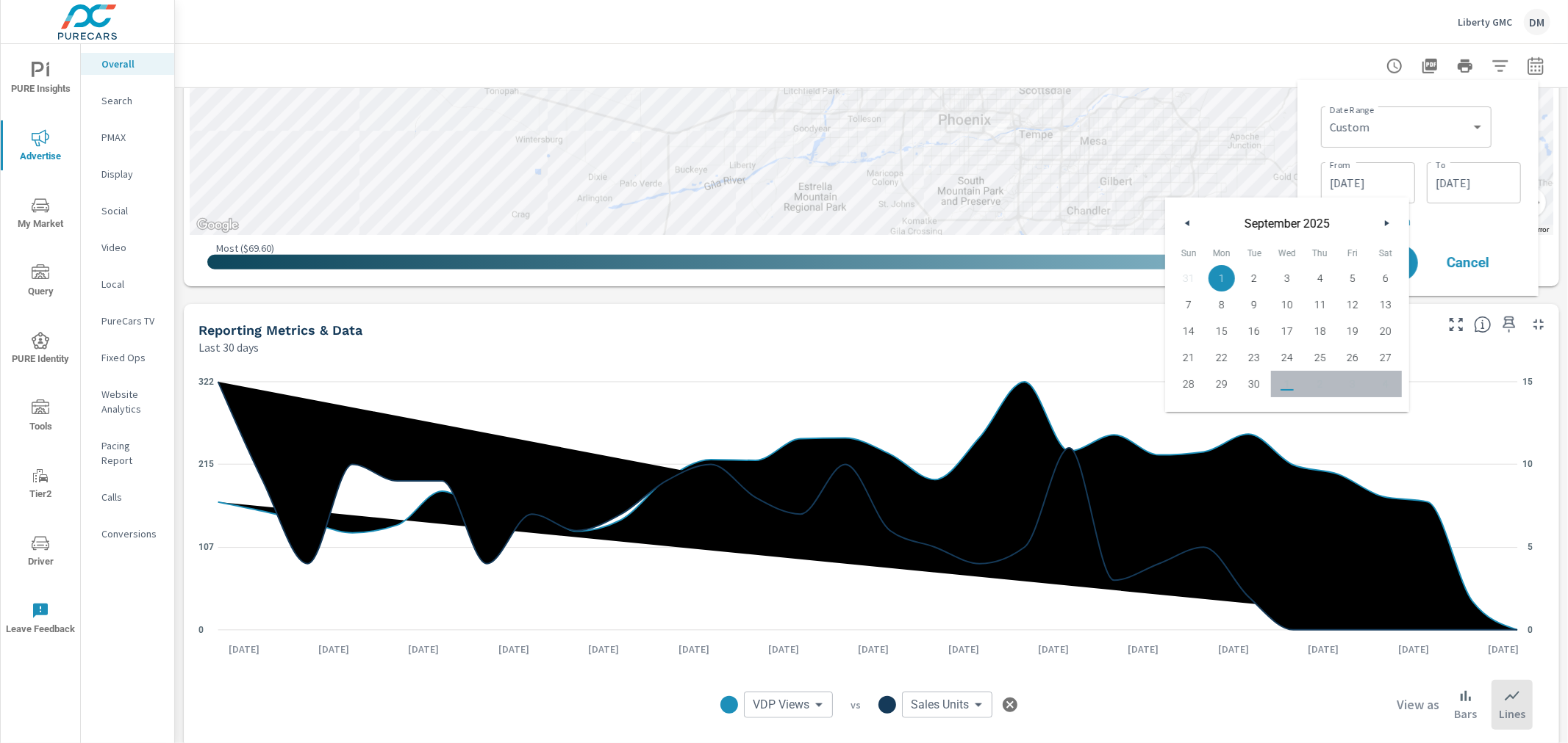
click at [1182, 225] on icon "button" at bounding box center [1185, 223] width 7 height 5
click at [1182, 224] on icon "button" at bounding box center [1185, 223] width 7 height 5
click at [1254, 277] on span "1" at bounding box center [1254, 278] width 33 height 19
type input "[DATE]"
click at [1462, 186] on input "[DATE]" at bounding box center [1473, 183] width 82 height 29
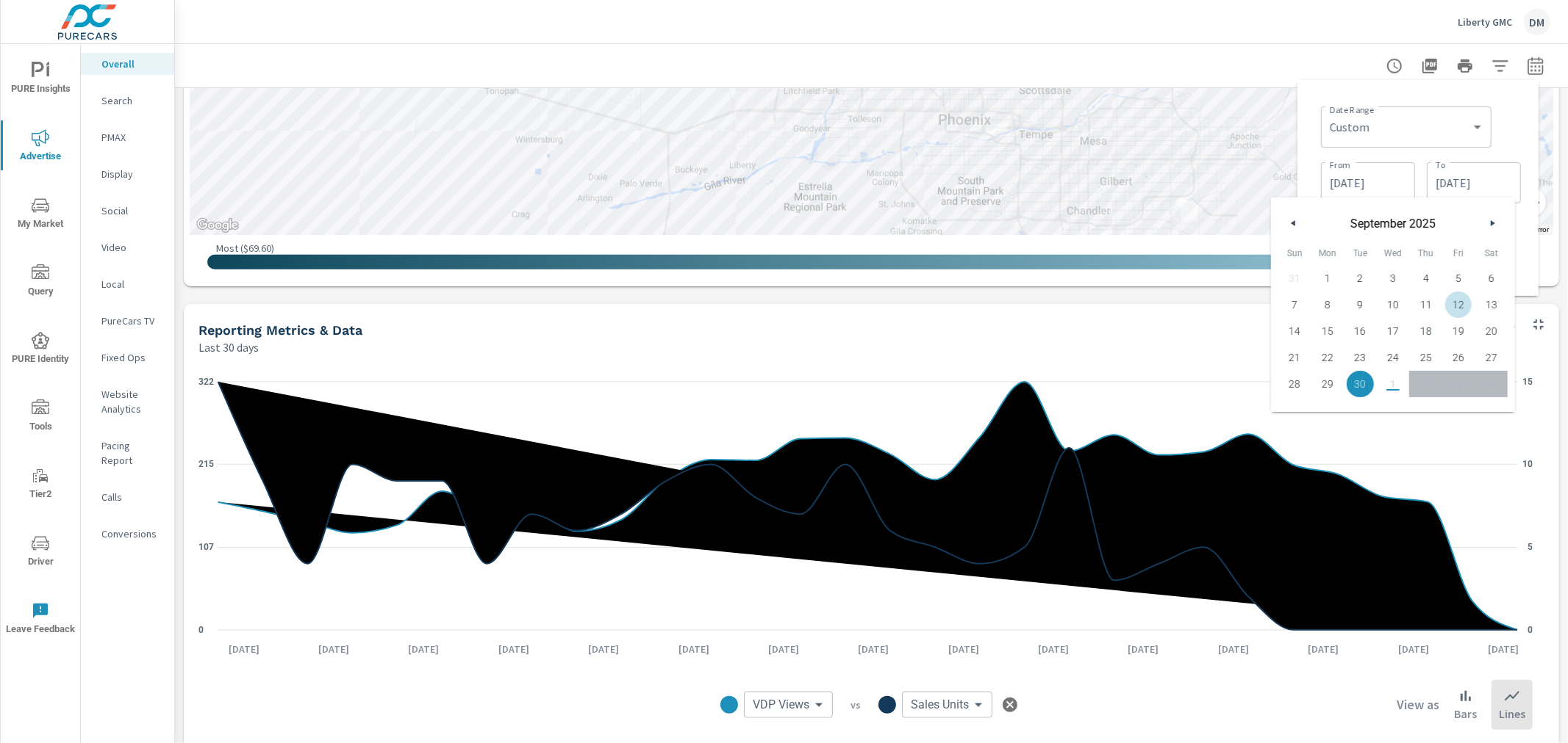
click at [1453, 306] on span "12" at bounding box center [1459, 304] width 33 height 19
type input "[DATE]"
click at [1504, 116] on div "Date Range Custom [DATE] Last week Last 7 days Last 14 days Last 30 days Last 4…" at bounding box center [1420, 126] width 200 height 50
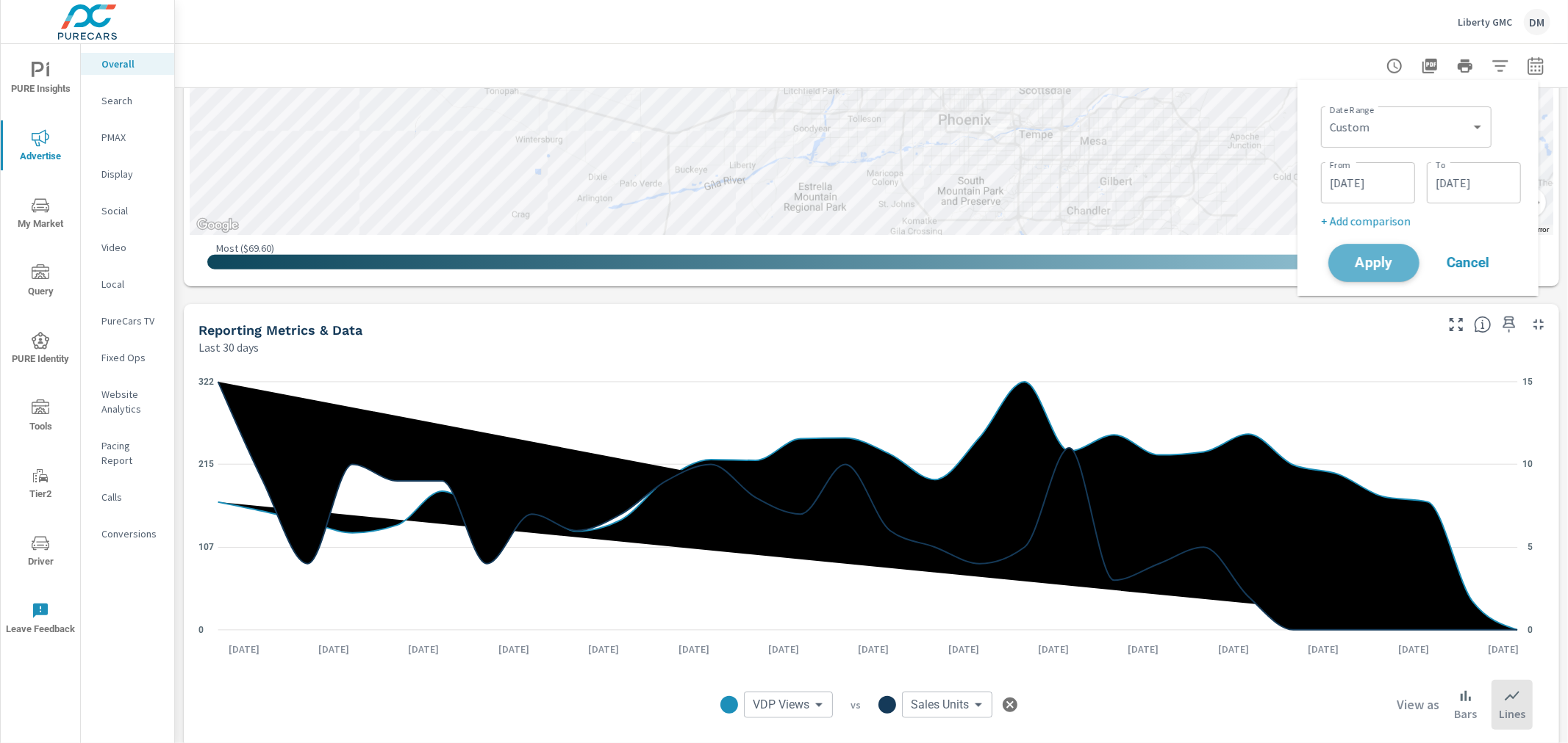
click at [1376, 264] on span "Apply" at bounding box center [1374, 263] width 60 height 14
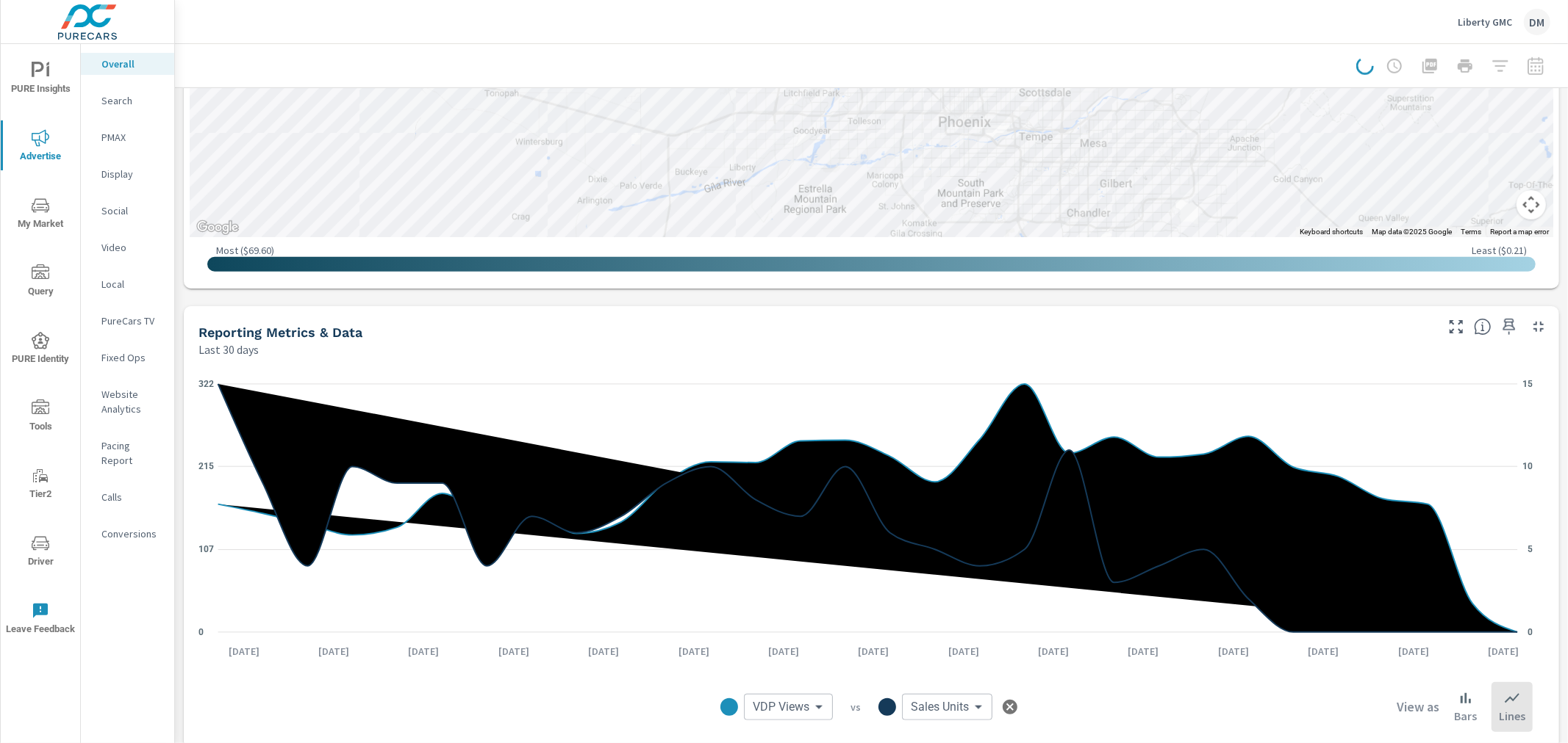
scroll to position [907, 0]
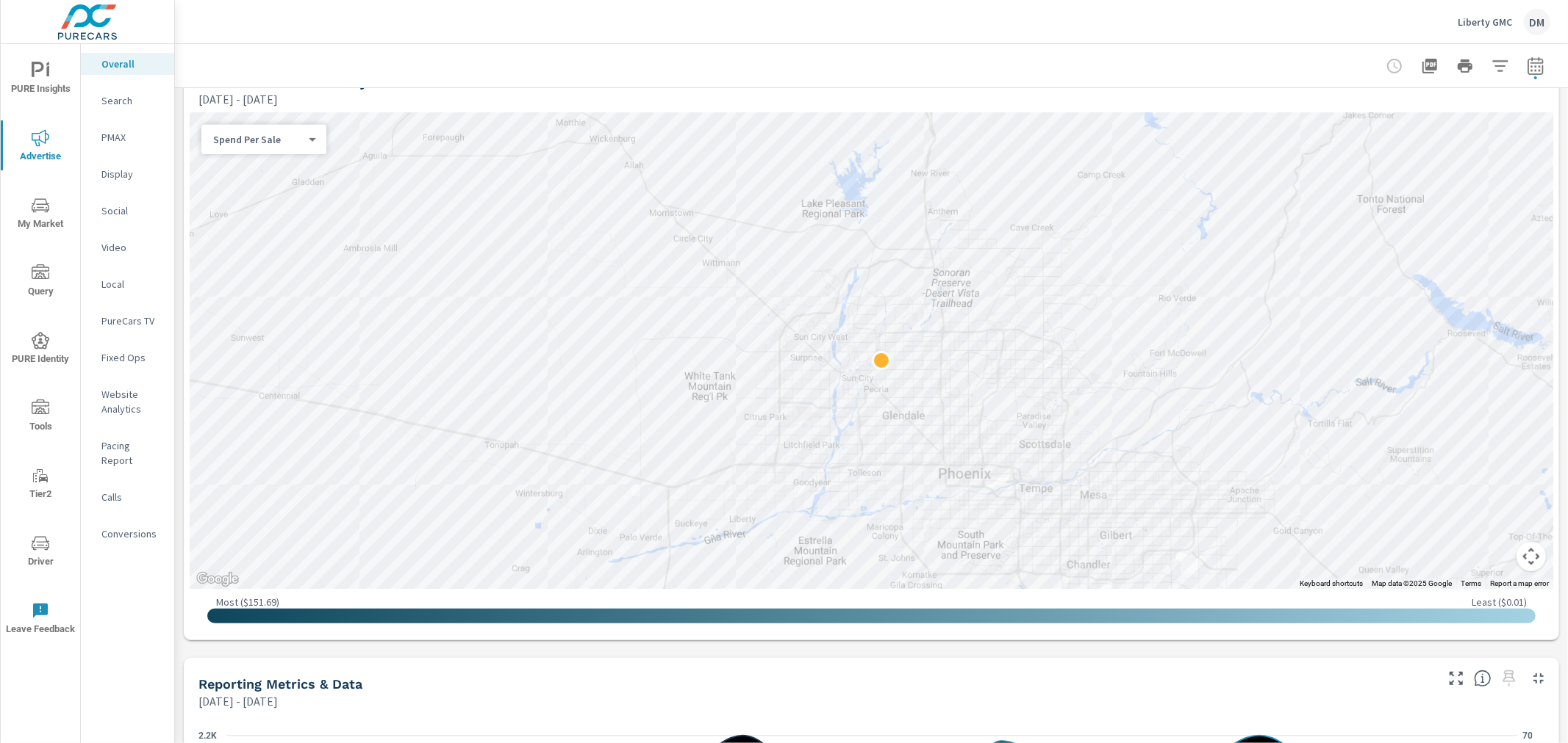
scroll to position [530, 0]
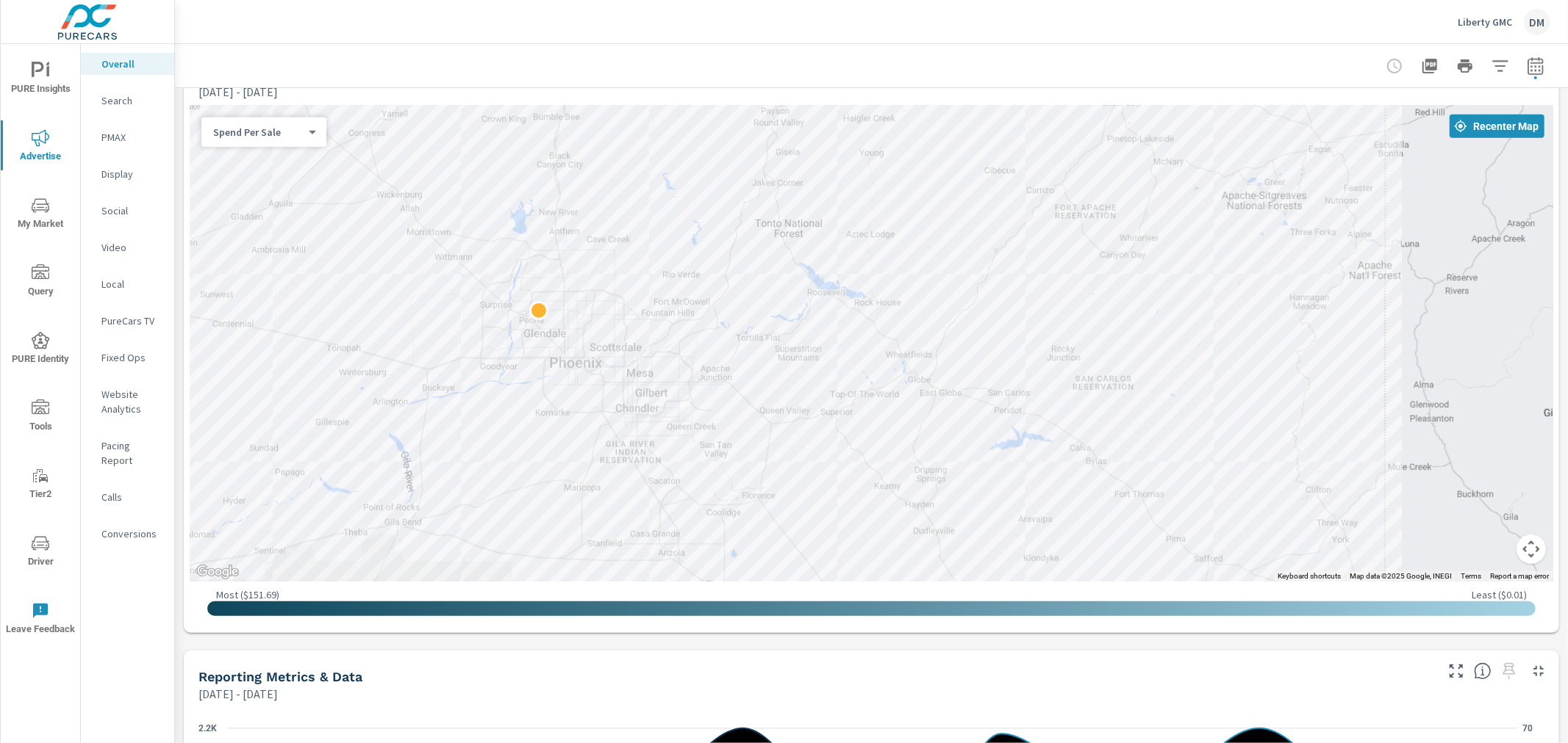
drag, startPoint x: 1226, startPoint y: 431, endPoint x: 723, endPoint y: 340, distance: 511.2
click at [723, 340] on div at bounding box center [1081, 653] width 1411 height 793
